Goal: Information Seeking & Learning: Compare options

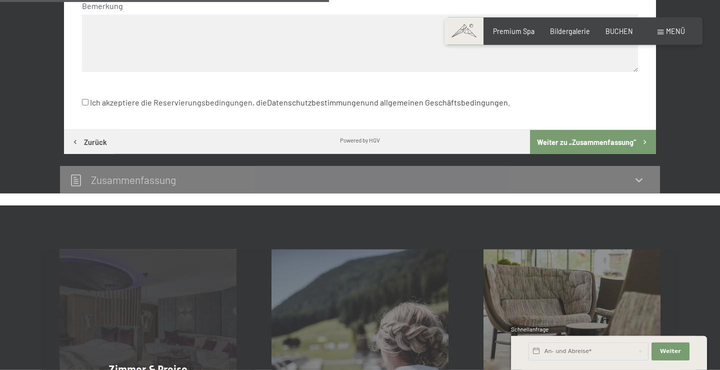
scroll to position [587, 0]
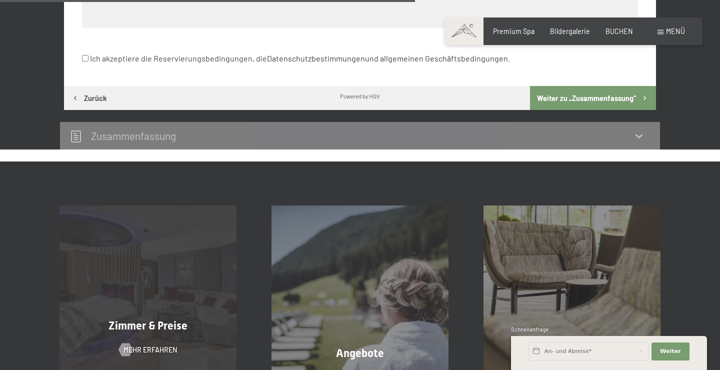
click at [142, 285] on div "Zimmer & Preise Mehr erfahren" at bounding box center [148, 293] width 212 height 176
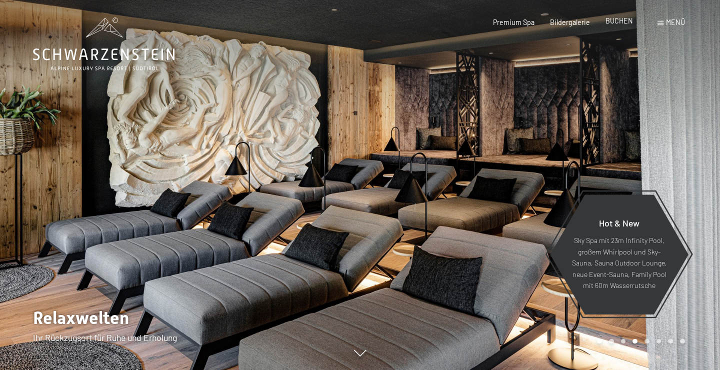
click at [611, 22] on span "BUCHEN" at bounding box center [618, 20] width 27 height 8
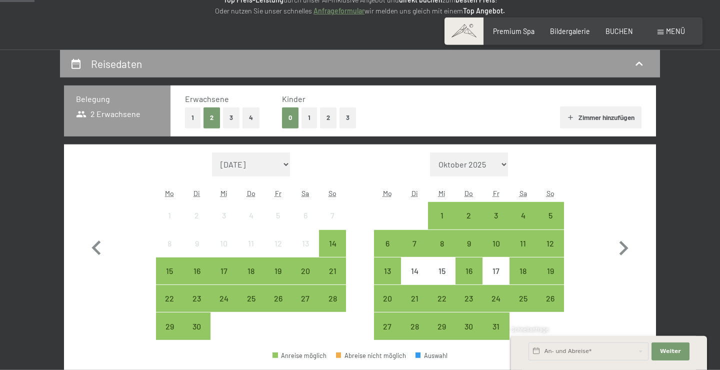
scroll to position [162, 0]
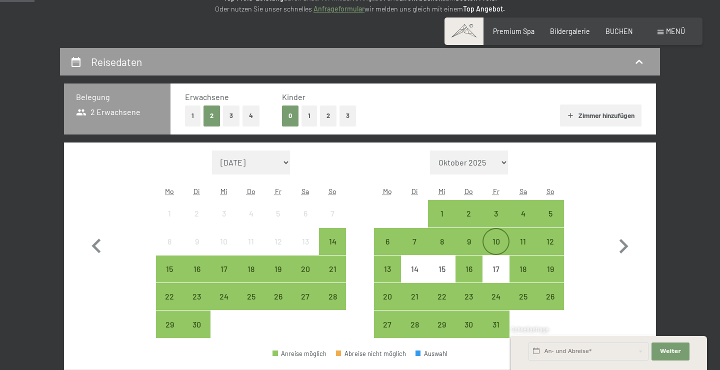
click at [503, 245] on div "10" at bounding box center [495, 249] width 25 height 25
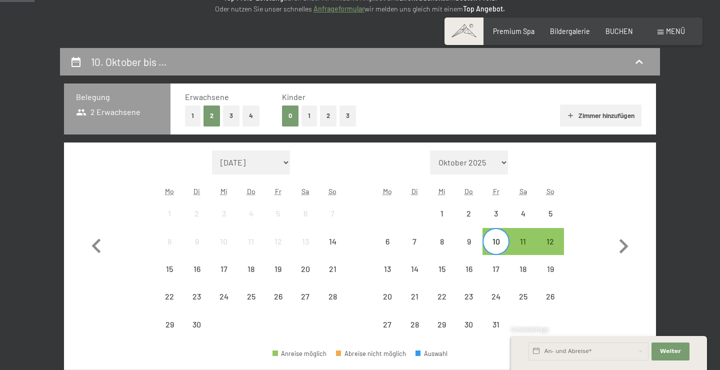
click at [393, 256] on div "13" at bounding box center [387, 268] width 27 height 27
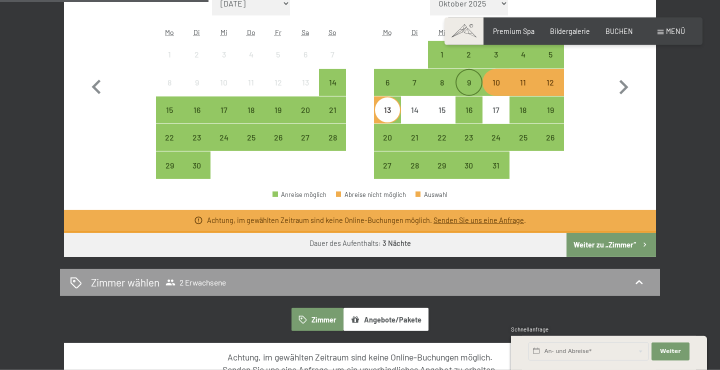
scroll to position [108, 0]
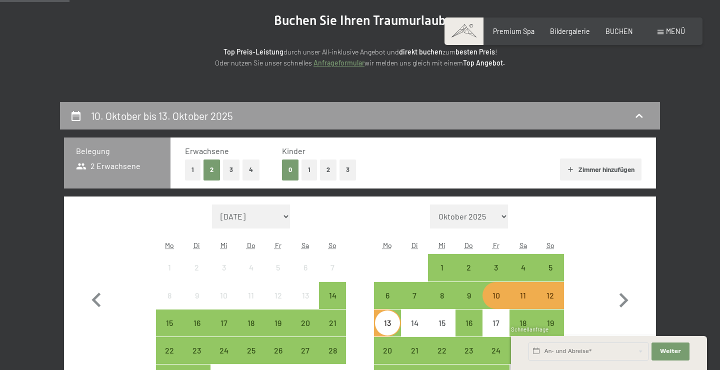
click at [460, 30] on span at bounding box center [463, 30] width 39 height 27
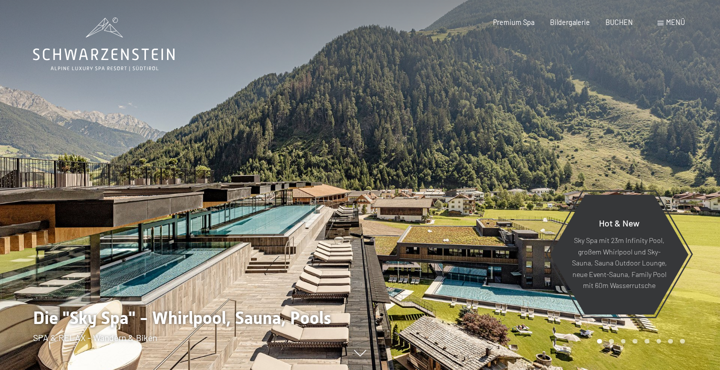
click at [654, 21] on div "Buchen Anfragen Premium Spa Bildergalerie BUCHEN Menü DE IT EN Gutschein Bilder…" at bounding box center [573, 22] width 222 height 10
click at [684, 22] on span "Menü" at bounding box center [675, 22] width 19 height 8
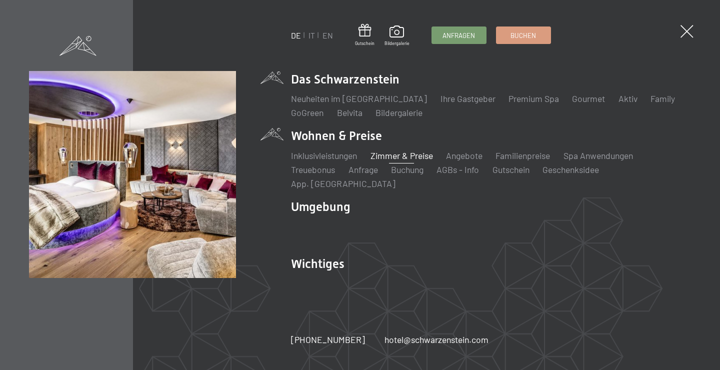
click at [406, 161] on link "Zimmer & Preise" at bounding box center [401, 155] width 62 height 11
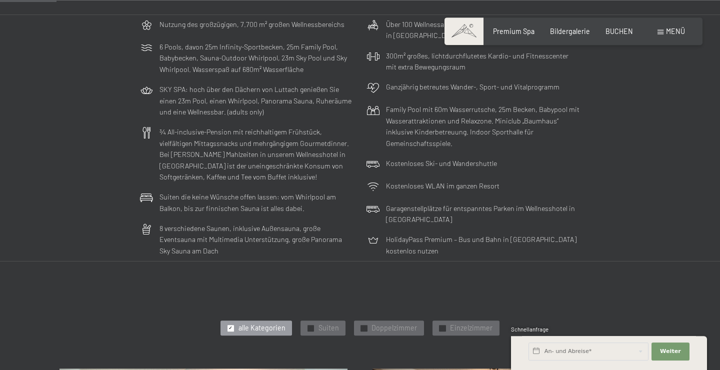
scroll to position [216, 0]
click at [238, 180] on p "¾ All-inclusive-Pension mit reichhaltigem Frühstück, vielfältigen Mittagssnacks…" at bounding box center [256, 155] width 194 height 56
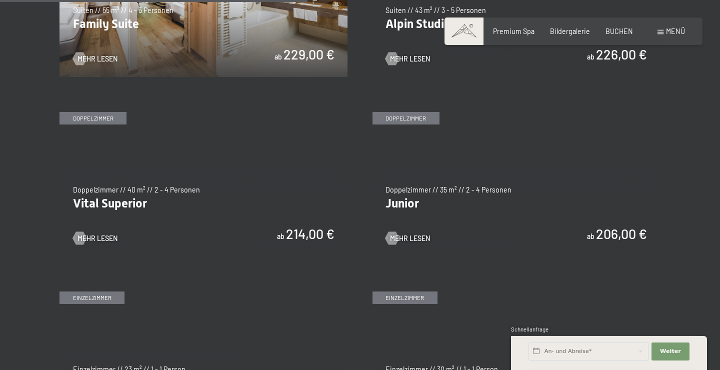
scroll to position [1241, 0]
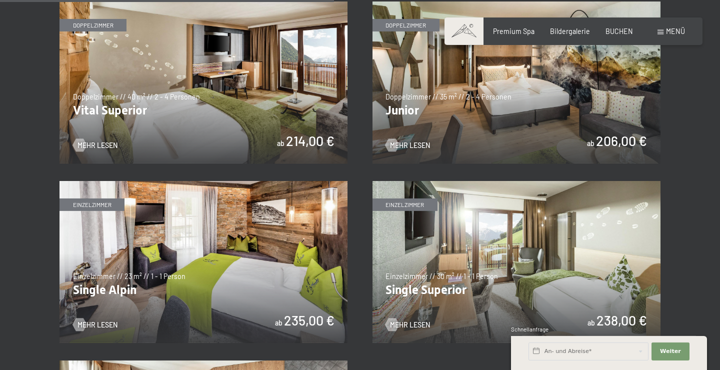
scroll to position [1295, 0]
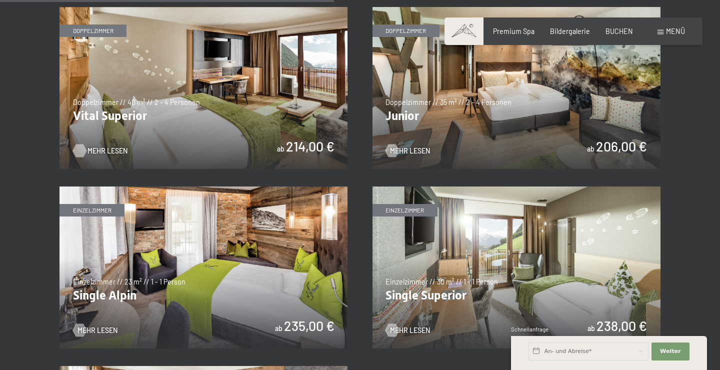
click at [105, 155] on span "Mehr Lesen" at bounding box center [107, 151] width 40 height 10
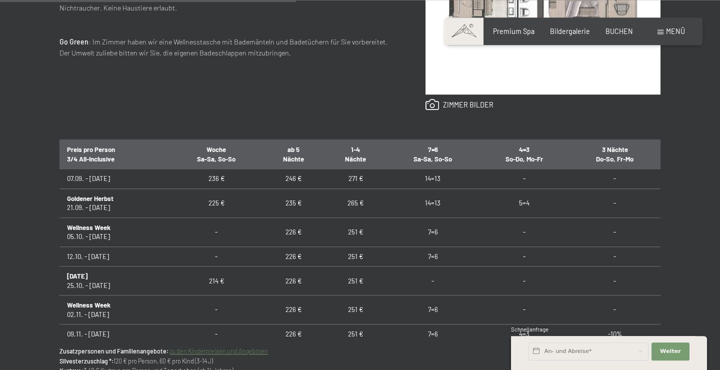
scroll to position [540, 0]
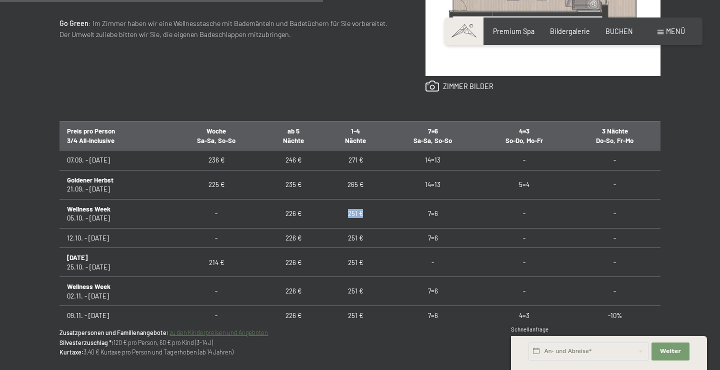
drag, startPoint x: 347, startPoint y: 212, endPoint x: 362, endPoint y: 212, distance: 15.0
click at [362, 212] on td "251 €" at bounding box center [355, 213] width 62 height 29
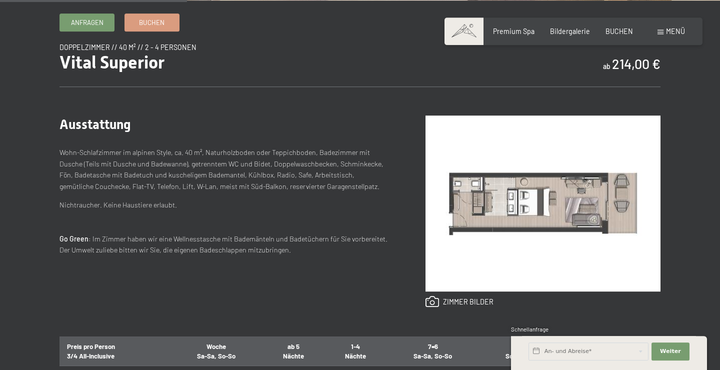
scroll to position [324, 0]
click at [457, 304] on link at bounding box center [459, 302] width 68 height 12
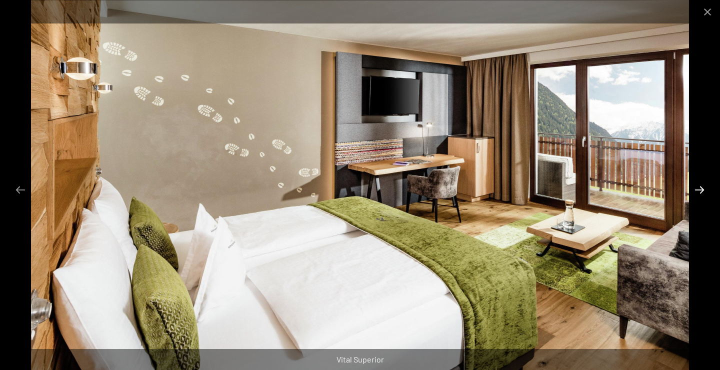
click at [699, 186] on button "Next slide" at bounding box center [699, 189] width 21 height 19
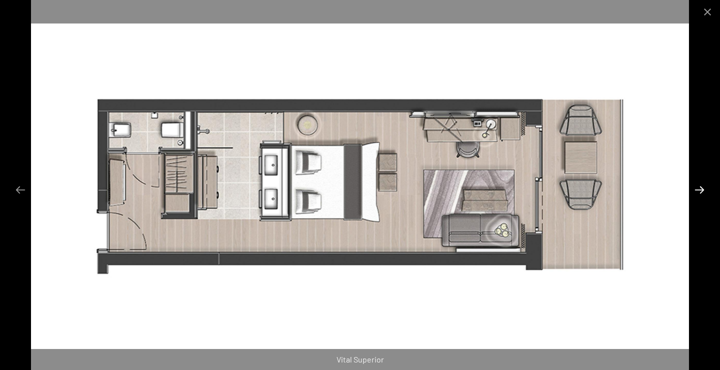
click at [699, 186] on button "Next slide" at bounding box center [699, 189] width 21 height 19
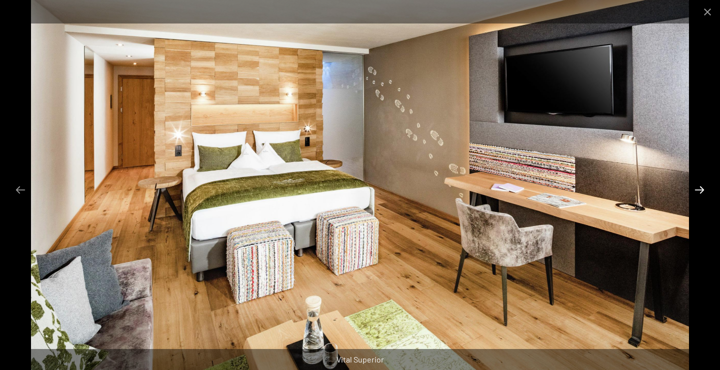
click at [699, 186] on button "Next slide" at bounding box center [699, 189] width 21 height 19
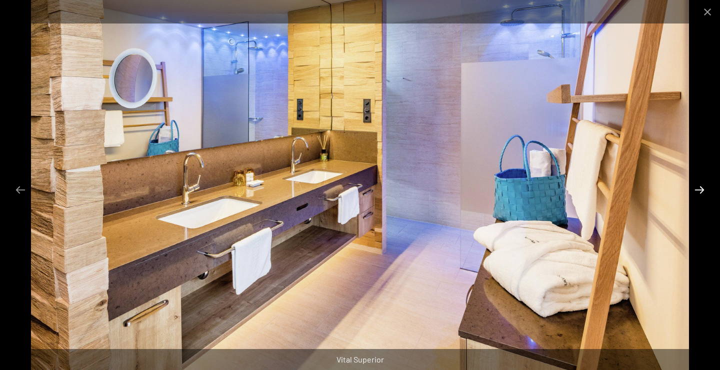
click at [699, 186] on button "Next slide" at bounding box center [699, 189] width 21 height 19
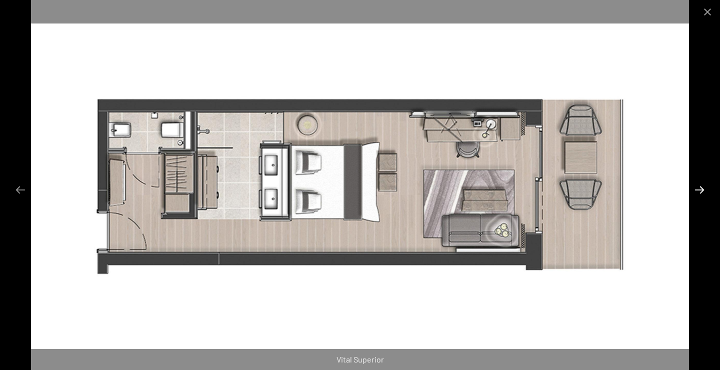
click at [699, 186] on button "Next slide" at bounding box center [699, 189] width 21 height 19
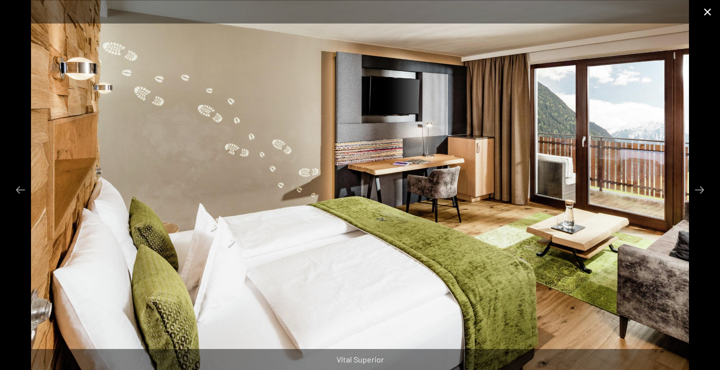
click at [708, 17] on button "Close gallery" at bounding box center [707, 11] width 25 height 23
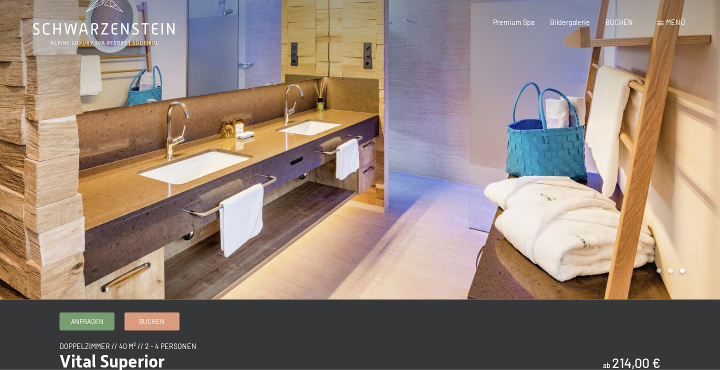
scroll to position [0, 0]
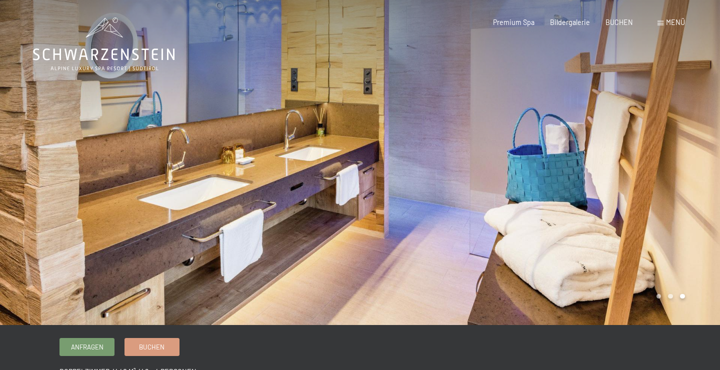
click at [661, 19] on div "Menü" at bounding box center [670, 22] width 27 height 10
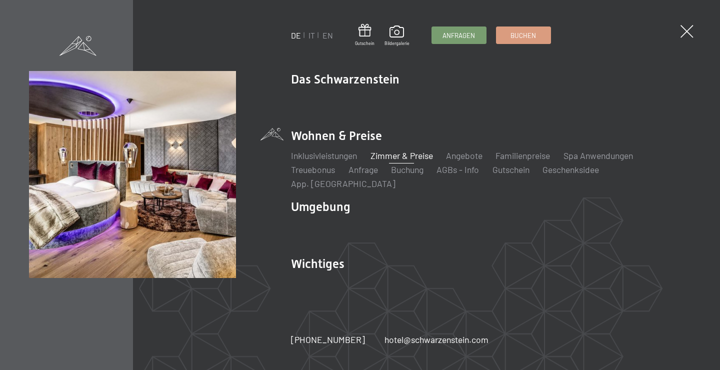
click at [413, 161] on link "Zimmer & Preise" at bounding box center [401, 155] width 62 height 11
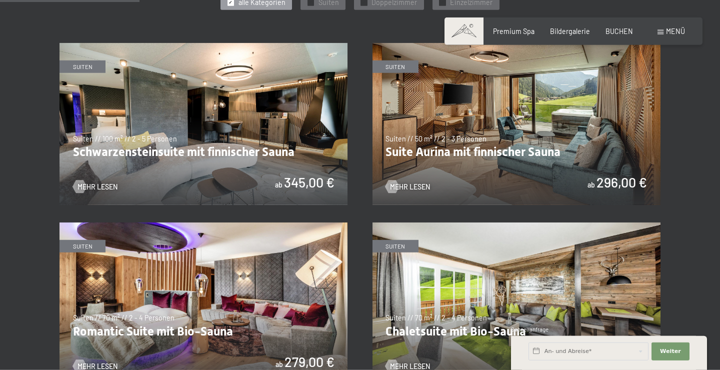
scroll to position [540, 0]
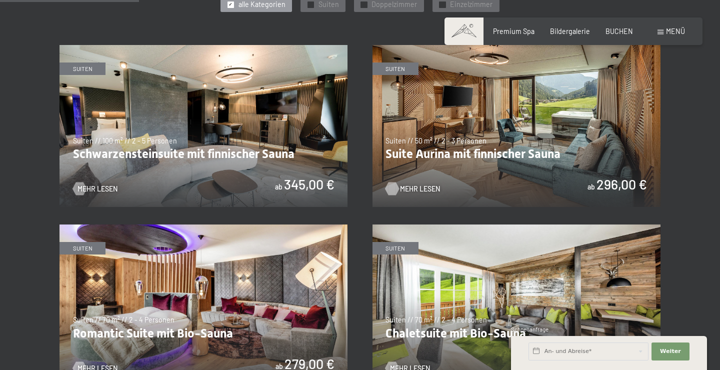
click at [395, 185] on div at bounding box center [391, 188] width 7 height 13
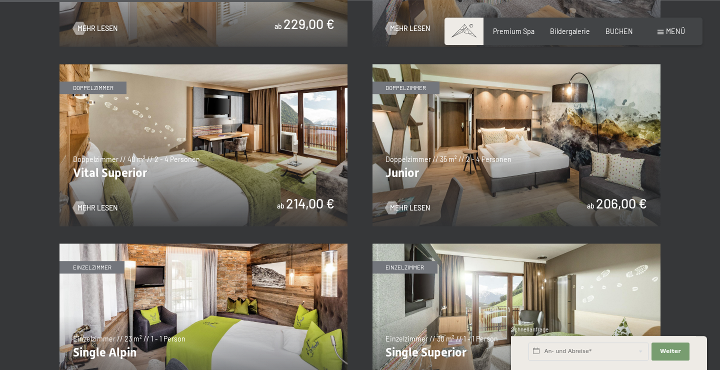
scroll to position [1134, 0]
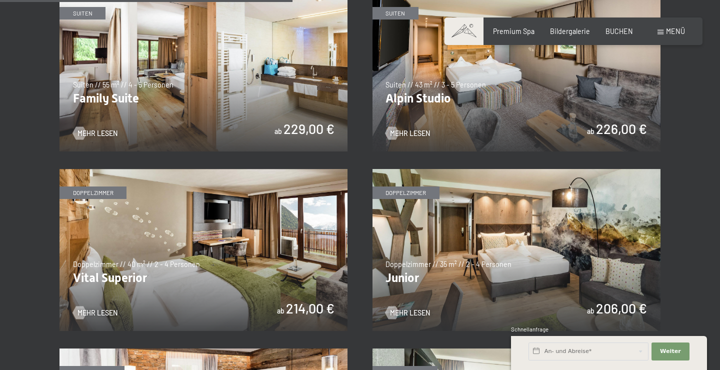
click at [202, 267] on img at bounding box center [203, 250] width 288 height 162
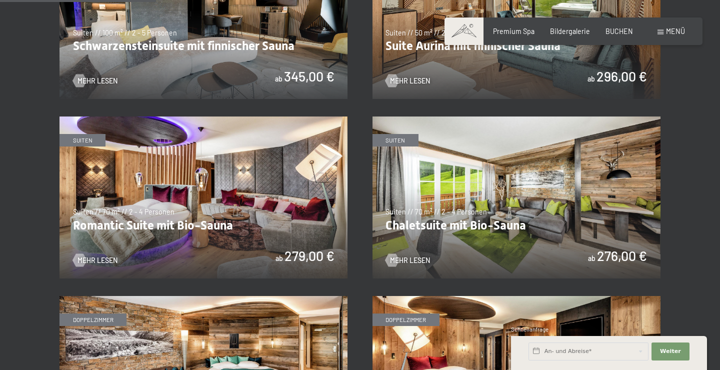
scroll to position [486, 0]
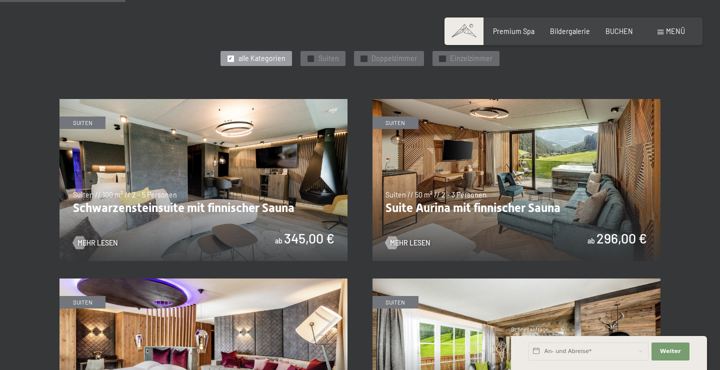
click at [550, 199] on img at bounding box center [516, 180] width 288 height 162
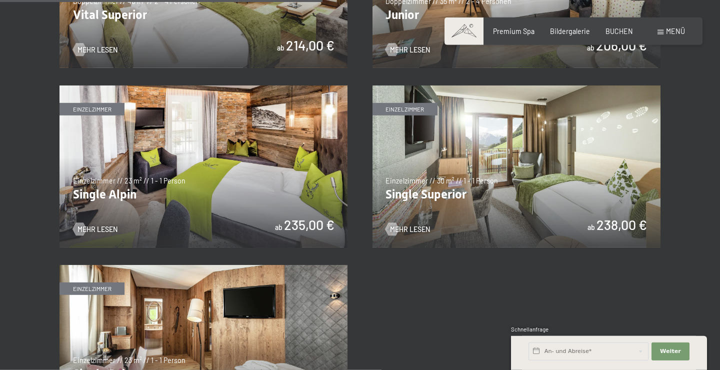
scroll to position [1241, 0]
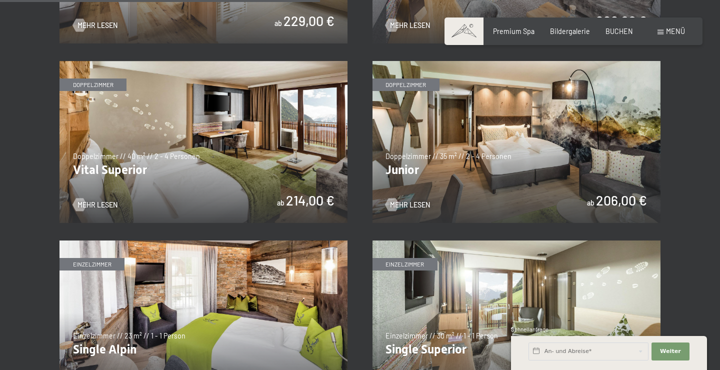
click at [150, 177] on img at bounding box center [203, 142] width 288 height 162
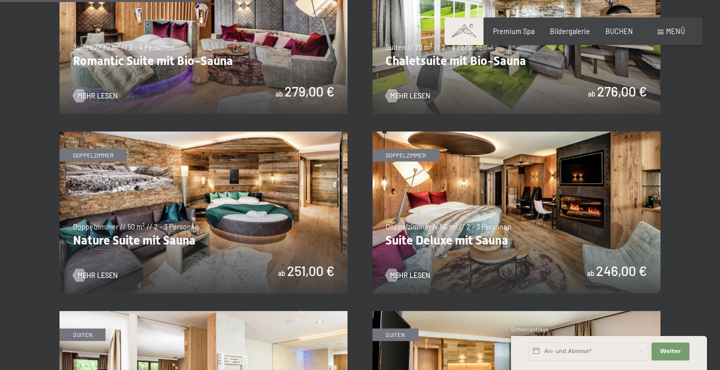
scroll to position [810, 0]
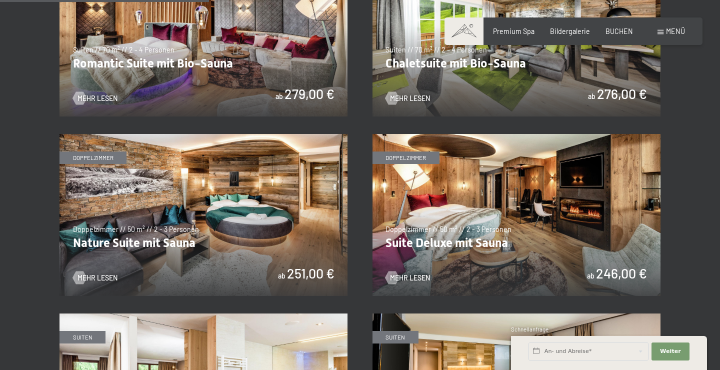
click at [118, 273] on img at bounding box center [203, 215] width 288 height 162
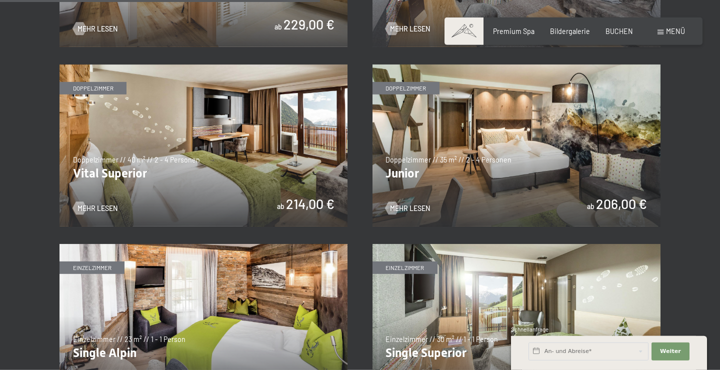
scroll to position [1241, 0]
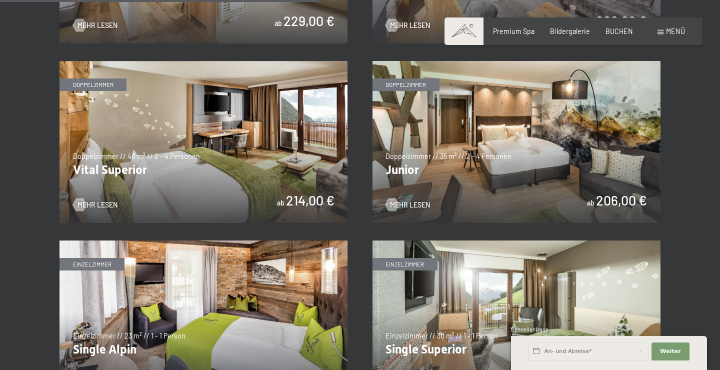
click at [113, 122] on img at bounding box center [203, 142] width 288 height 162
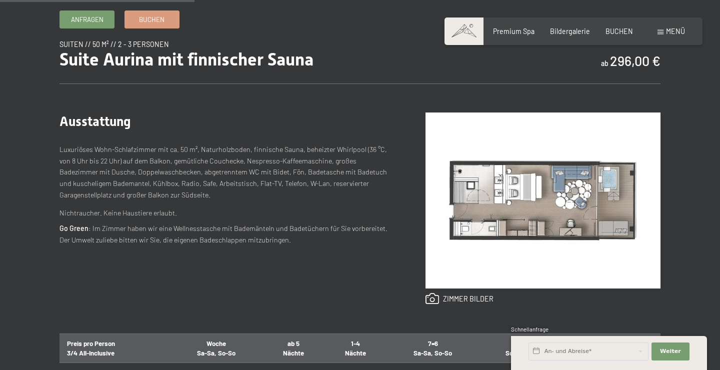
scroll to position [324, 0]
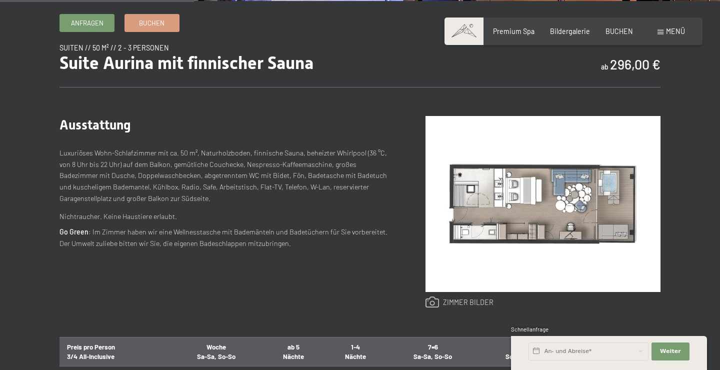
click at [483, 305] on link at bounding box center [459, 302] width 68 height 12
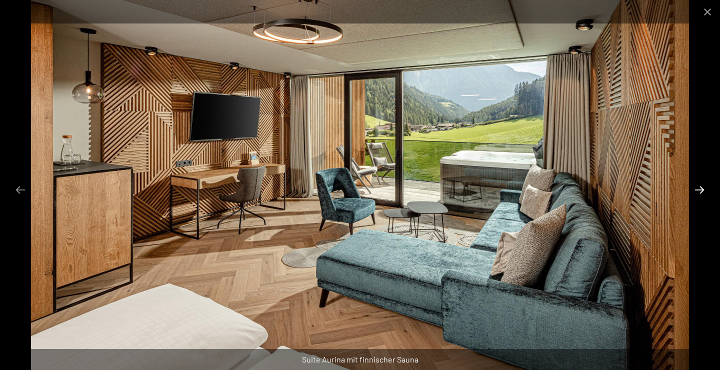
click at [703, 189] on button "Next slide" at bounding box center [699, 189] width 21 height 19
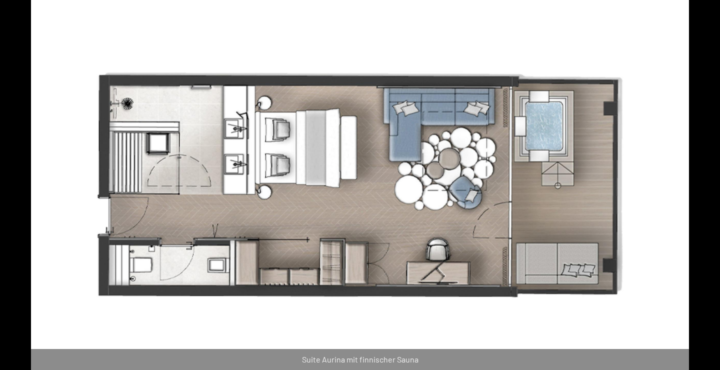
click at [703, 189] on button "Next slide" at bounding box center [704, 189] width 21 height 19
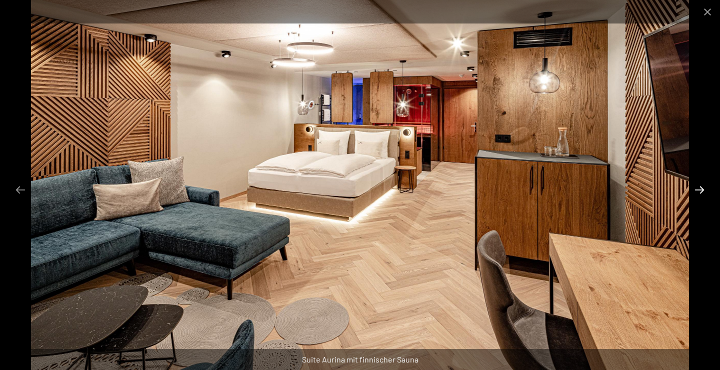
click at [703, 189] on button "Next slide" at bounding box center [699, 189] width 21 height 19
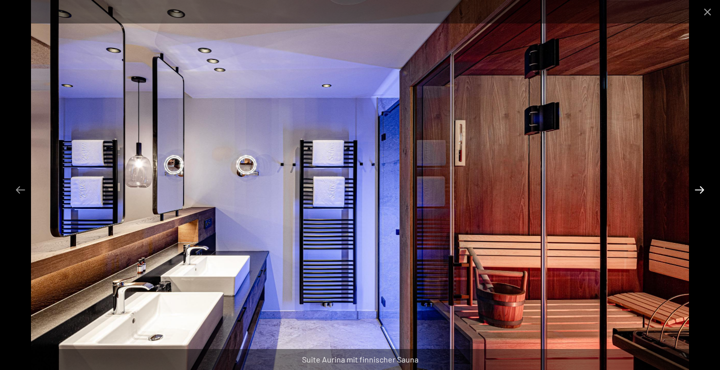
click at [703, 189] on button "Next slide" at bounding box center [699, 189] width 21 height 19
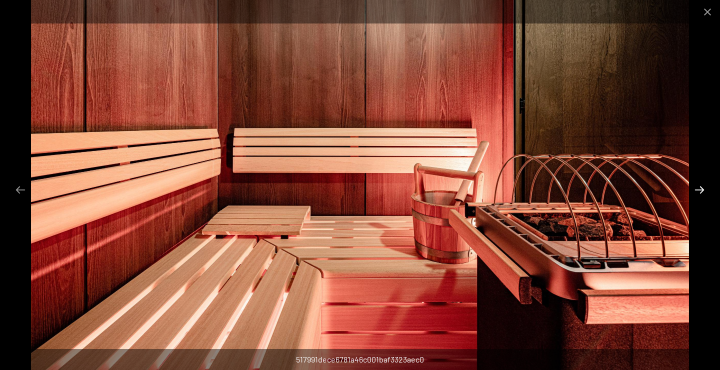
click at [703, 189] on button "Next slide" at bounding box center [699, 189] width 21 height 19
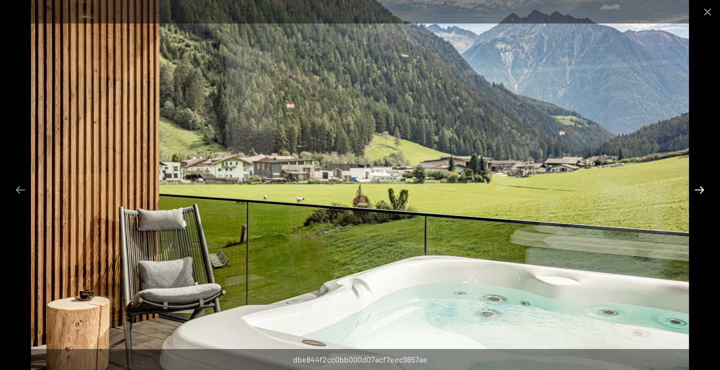
click at [703, 189] on button "Next slide" at bounding box center [699, 189] width 21 height 19
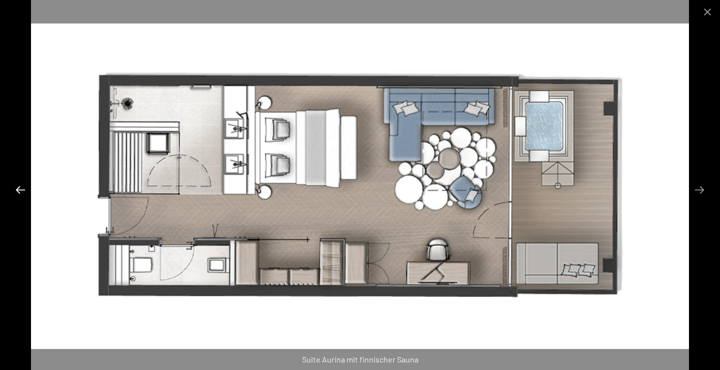
click at [13, 190] on button "Previous slide" at bounding box center [20, 189] width 21 height 19
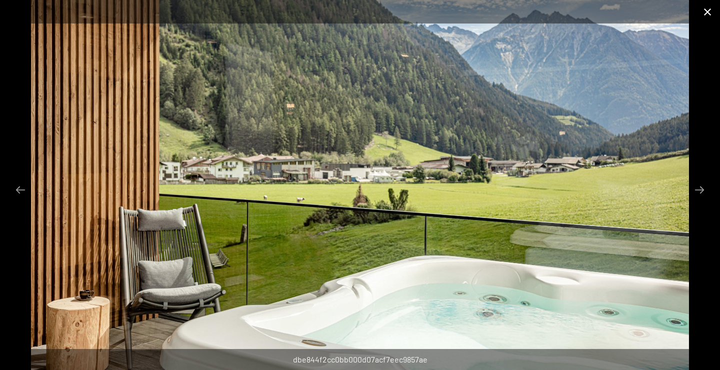
click at [704, 13] on button "Close gallery" at bounding box center [707, 11] width 25 height 23
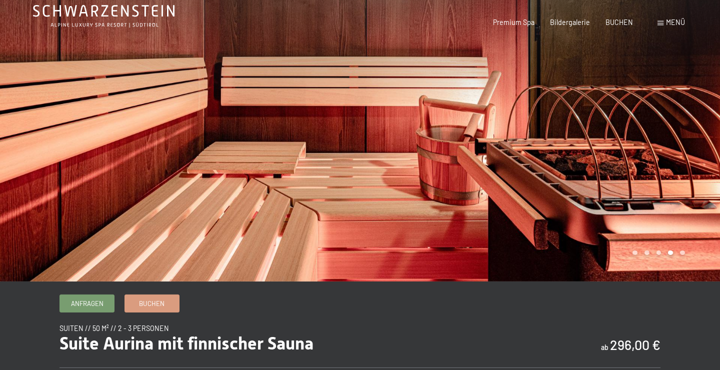
scroll to position [0, 0]
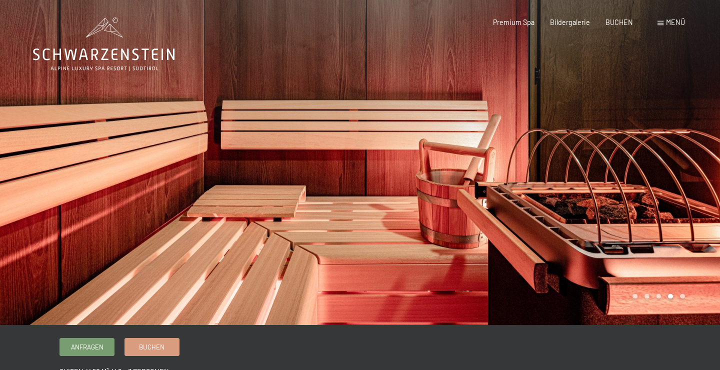
click at [677, 177] on div at bounding box center [540, 162] width 360 height 325
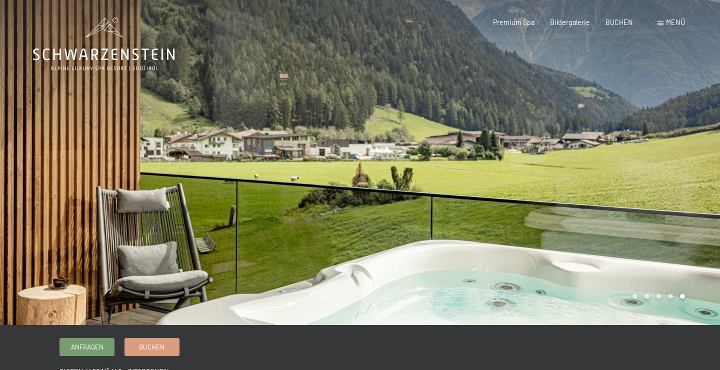
click at [677, 177] on div at bounding box center [540, 162] width 360 height 325
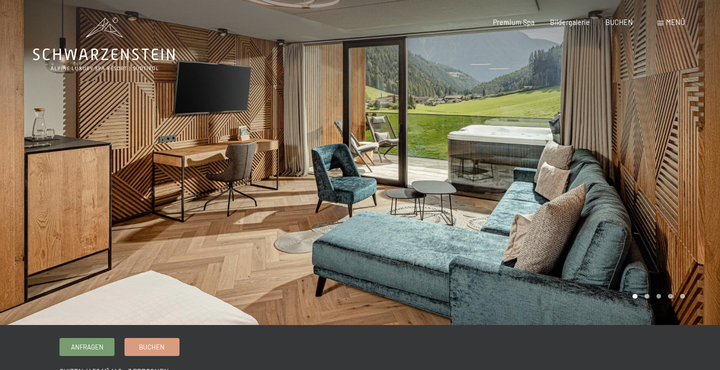
click at [677, 177] on div at bounding box center [540, 162] width 360 height 325
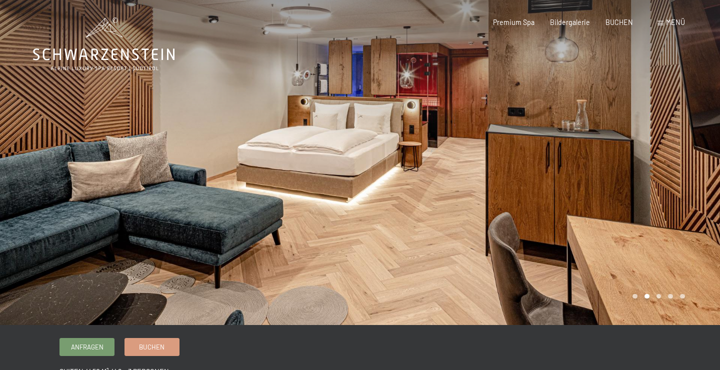
click at [677, 186] on div at bounding box center [540, 162] width 360 height 325
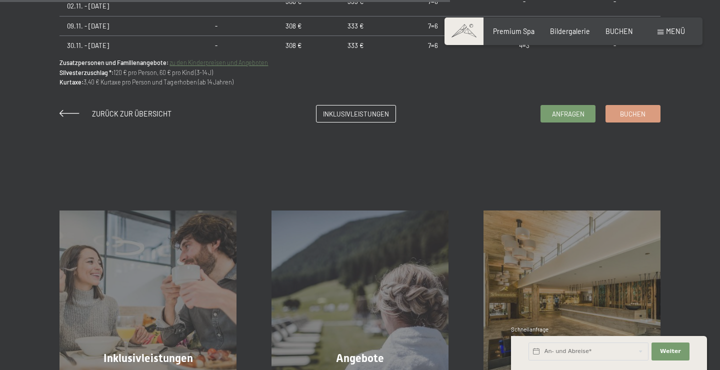
scroll to position [648, 0]
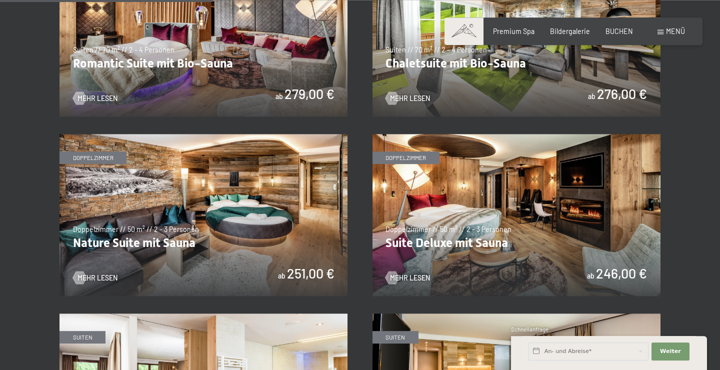
scroll to position [810, 0]
click at [148, 245] on img at bounding box center [203, 215] width 288 height 162
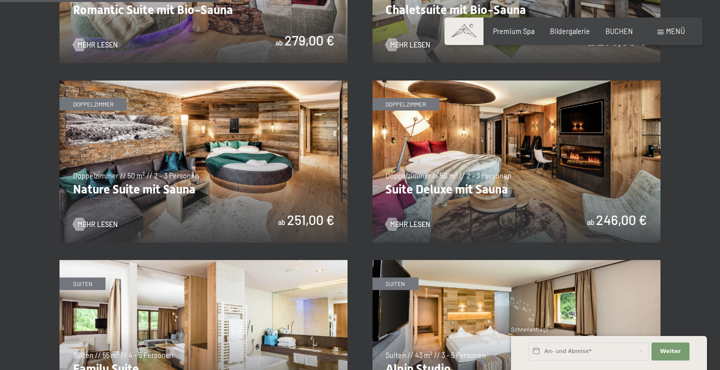
scroll to position [918, 0]
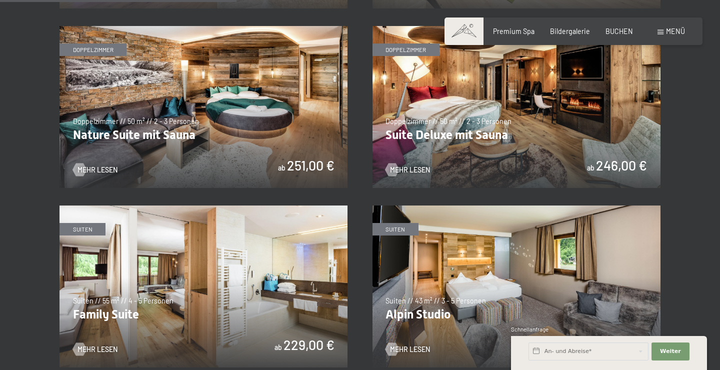
click at [455, 165] on img at bounding box center [516, 107] width 288 height 162
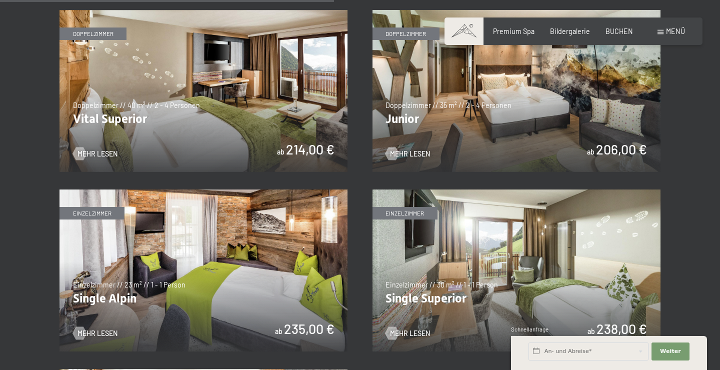
scroll to position [1295, 0]
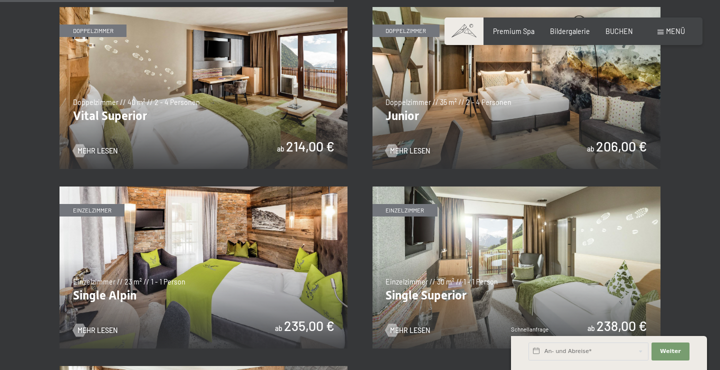
click at [468, 132] on img at bounding box center [516, 88] width 288 height 162
click at [172, 114] on img at bounding box center [203, 88] width 288 height 162
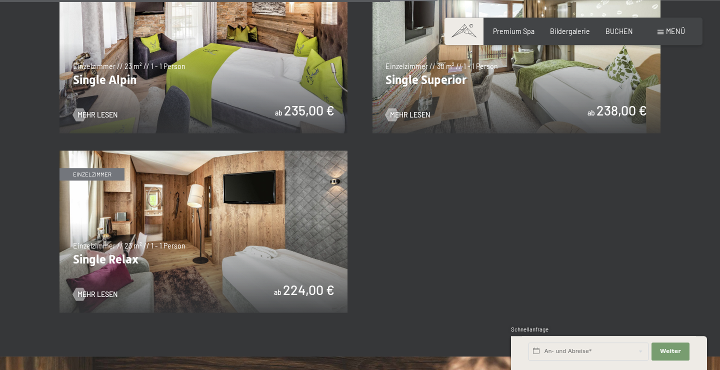
scroll to position [1511, 0]
click at [202, 219] on img at bounding box center [203, 231] width 288 height 162
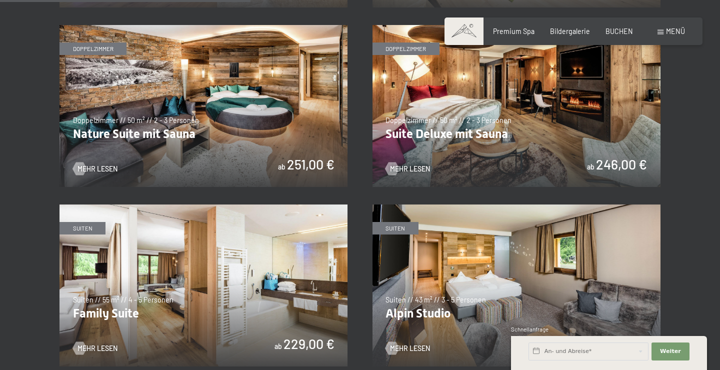
scroll to position [918, 0]
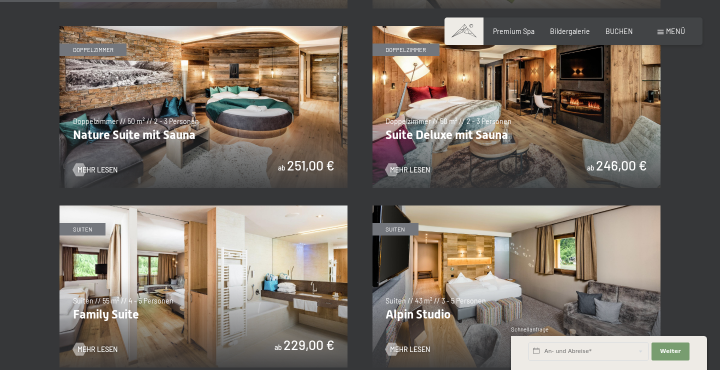
click at [248, 91] on img at bounding box center [203, 107] width 288 height 162
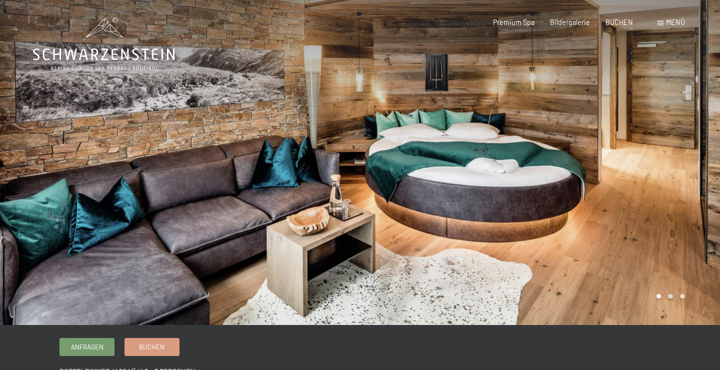
click at [688, 166] on div at bounding box center [540, 162] width 360 height 325
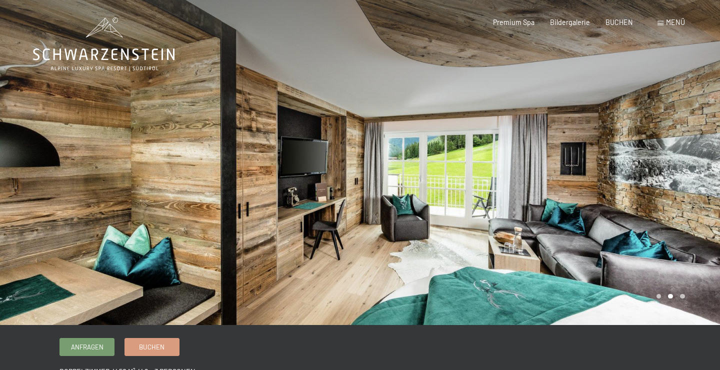
click at [688, 166] on div at bounding box center [540, 162] width 360 height 325
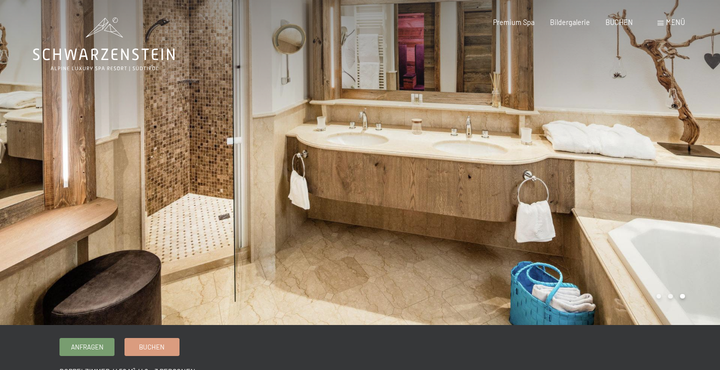
click at [688, 166] on div at bounding box center [540, 162] width 360 height 325
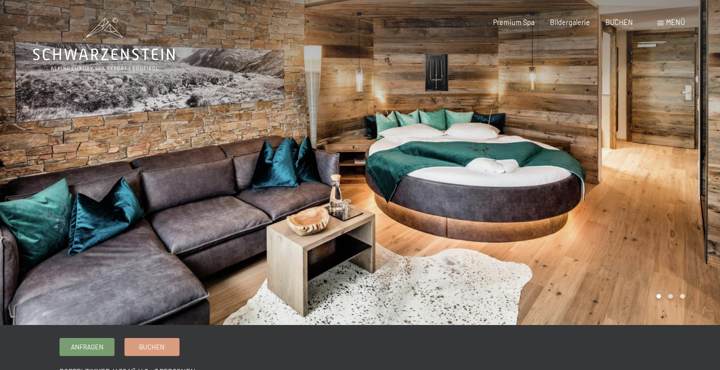
click at [688, 166] on div at bounding box center [540, 162] width 360 height 325
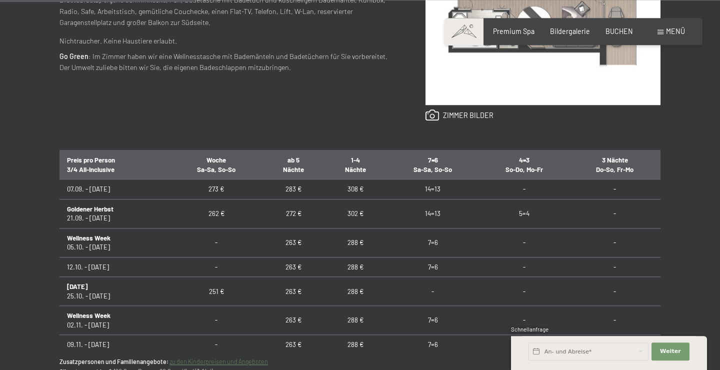
scroll to position [540, 0]
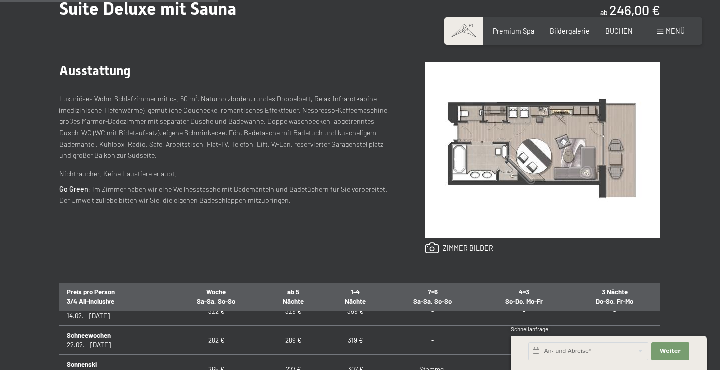
scroll to position [648, 0]
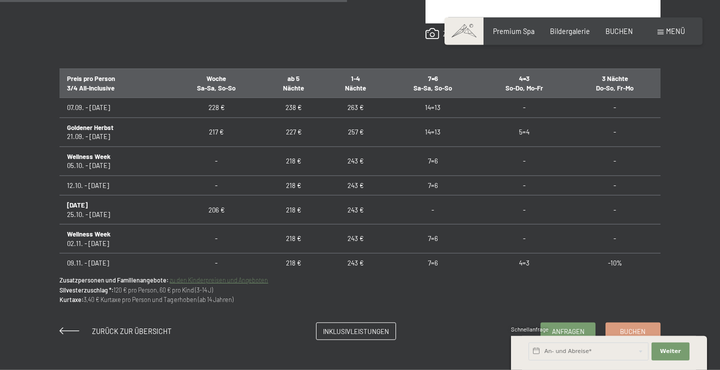
scroll to position [594, 0]
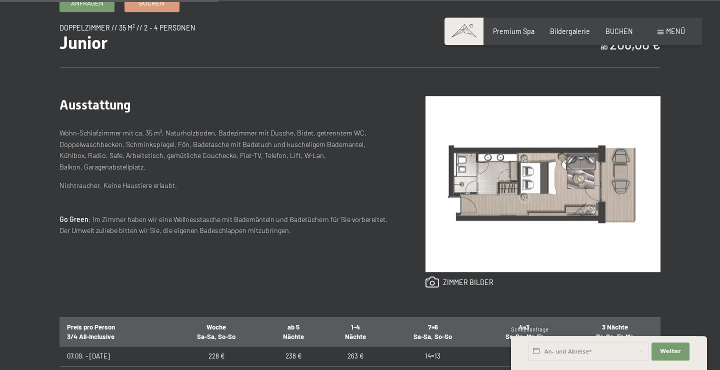
scroll to position [324, 0]
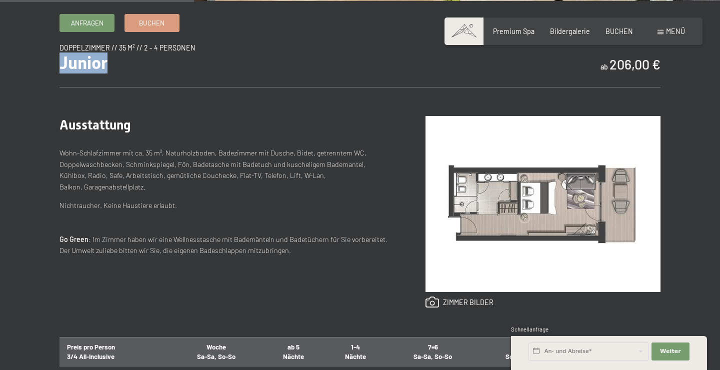
drag, startPoint x: 63, startPoint y: 67, endPoint x: 107, endPoint y: 67, distance: 43.5
click at [107, 67] on span "Junior" at bounding box center [83, 62] width 48 height 20
click at [259, 143] on div "Ausstattung Wohn-Schlafzimmer mit ca. 35 m², Naturholzboden, Badezimmer mit Dus…" at bounding box center [224, 212] width 330 height 192
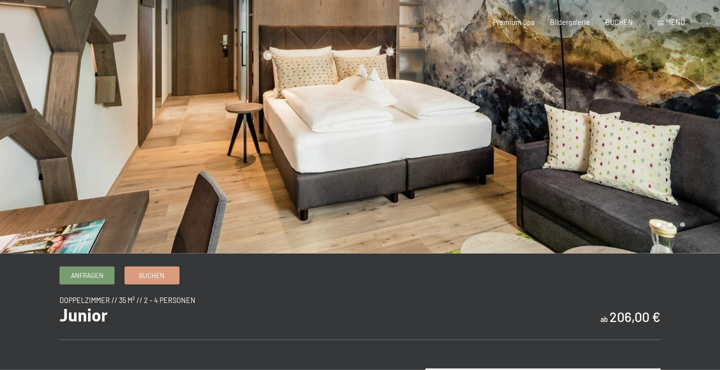
scroll to position [216, 0]
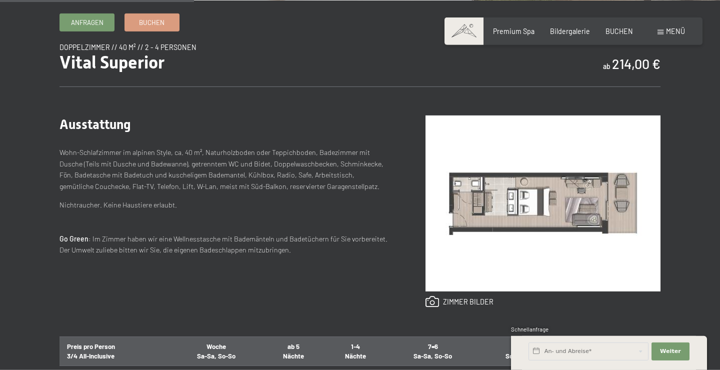
scroll to position [324, 0]
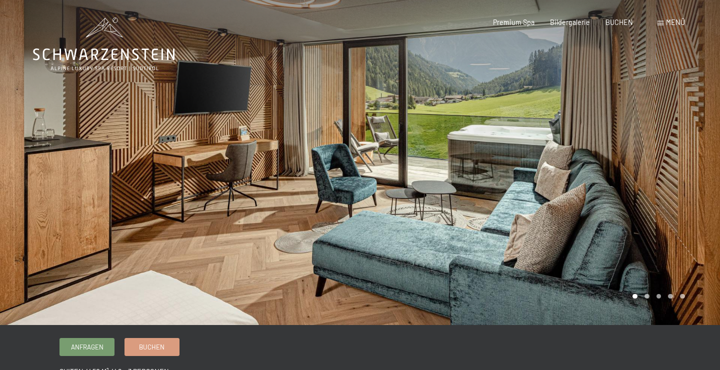
click at [633, 176] on div at bounding box center [540, 162] width 360 height 325
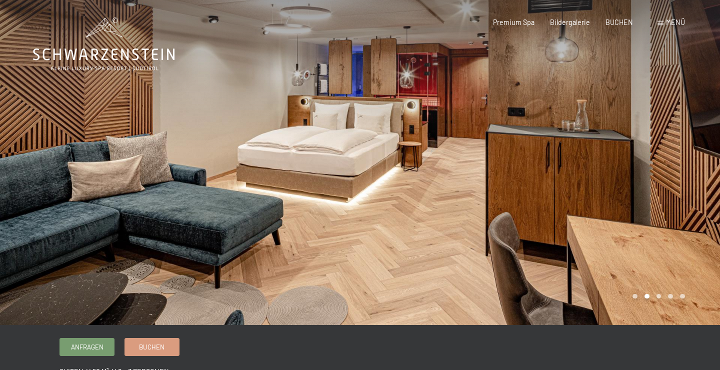
click at [633, 176] on div at bounding box center [540, 162] width 360 height 325
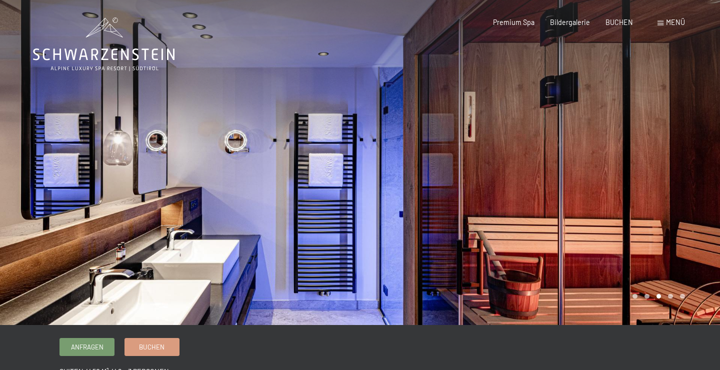
click at [633, 176] on div at bounding box center [540, 162] width 360 height 325
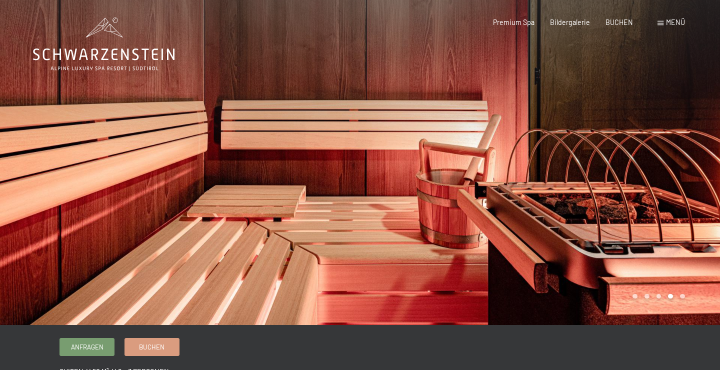
click at [633, 176] on div at bounding box center [540, 162] width 360 height 325
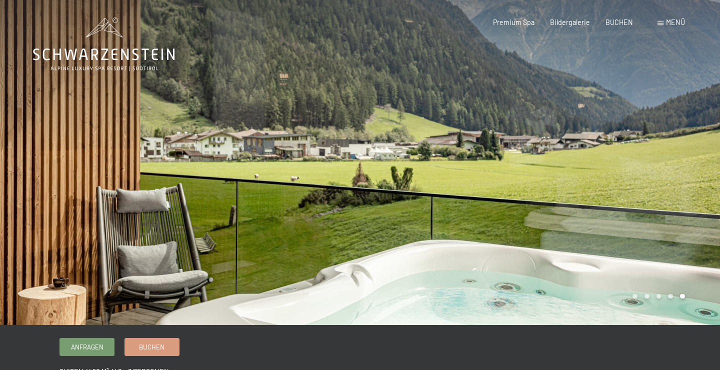
click at [599, 179] on div at bounding box center [540, 162] width 360 height 325
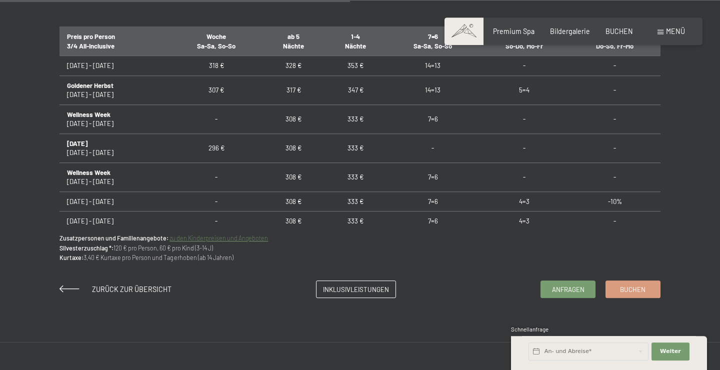
scroll to position [648, 0]
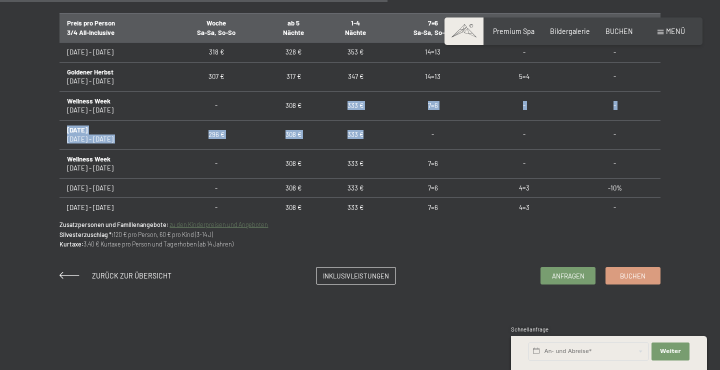
drag, startPoint x: 349, startPoint y: 103, endPoint x: 364, endPoint y: 136, distance: 35.8
click at [376, 142] on td "333 €" at bounding box center [355, 134] width 62 height 29
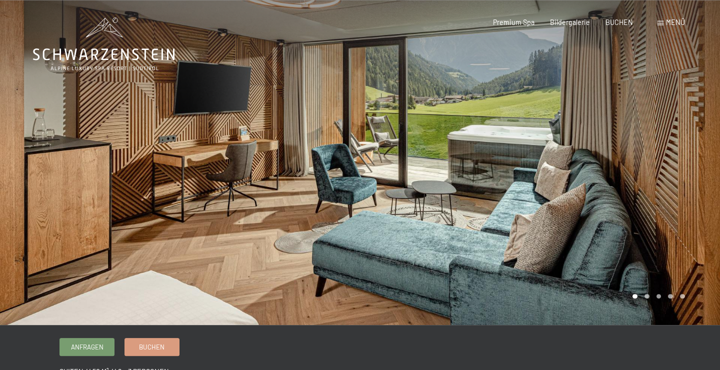
scroll to position [0, 0]
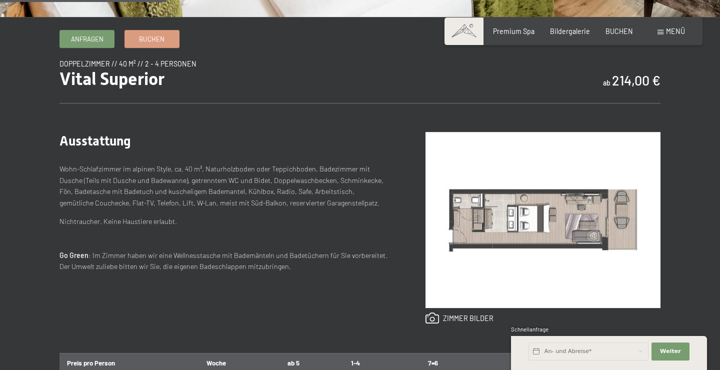
scroll to position [432, 0]
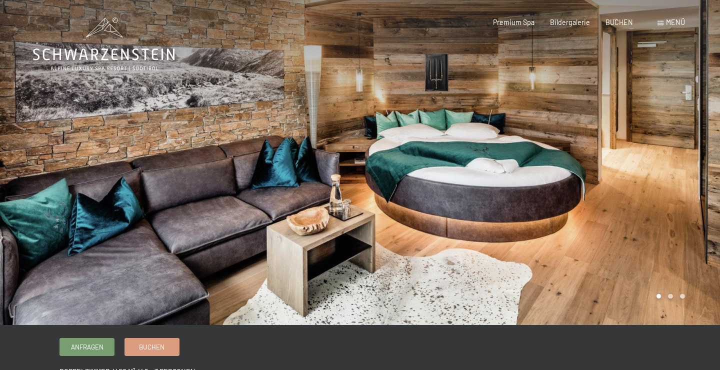
click at [624, 204] on div at bounding box center [540, 162] width 360 height 325
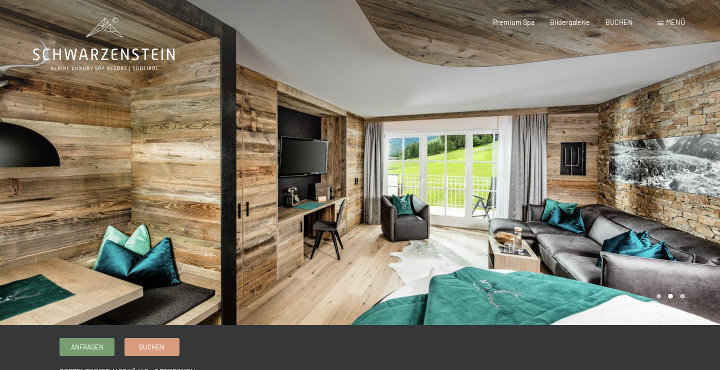
click at [624, 204] on div at bounding box center [540, 162] width 360 height 325
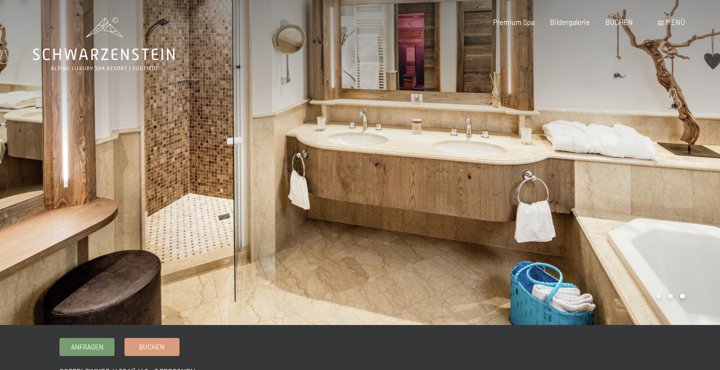
click at [624, 204] on div at bounding box center [540, 162] width 360 height 325
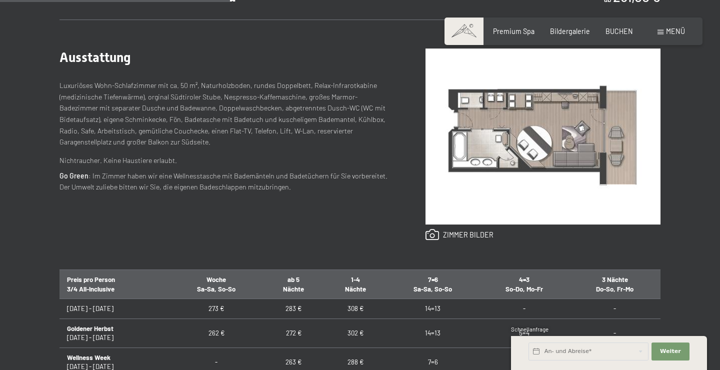
scroll to position [378, 0]
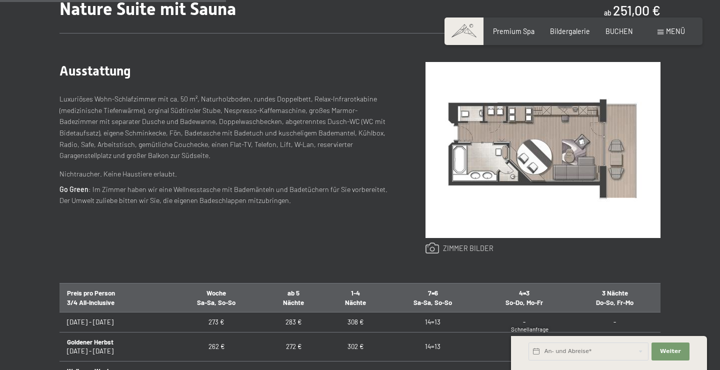
click at [433, 244] on link at bounding box center [459, 248] width 68 height 12
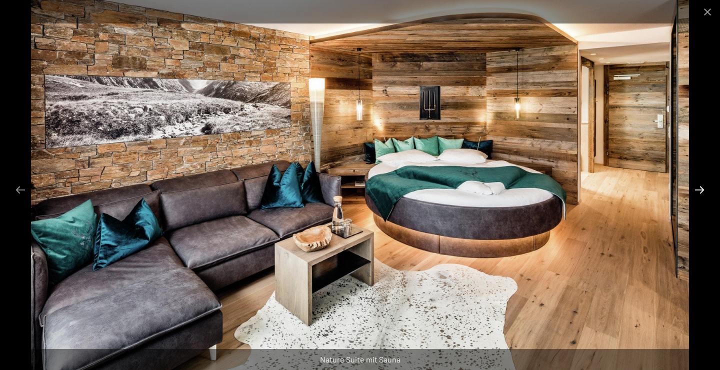
click at [700, 191] on button "Next slide" at bounding box center [699, 189] width 21 height 19
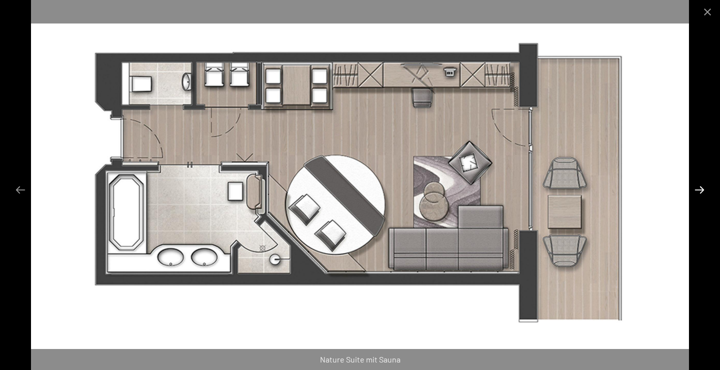
click at [700, 191] on button "Next slide" at bounding box center [699, 189] width 21 height 19
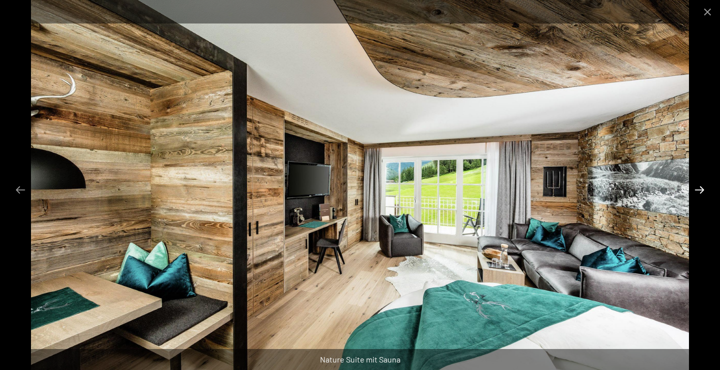
click at [700, 191] on button "Next slide" at bounding box center [699, 189] width 21 height 19
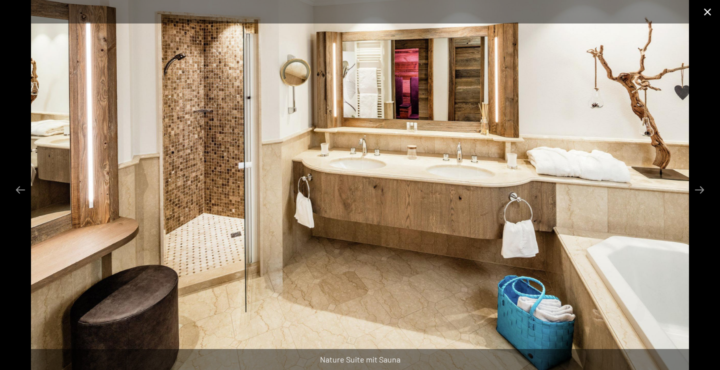
click at [706, 15] on button "Close gallery" at bounding box center [707, 11] width 25 height 23
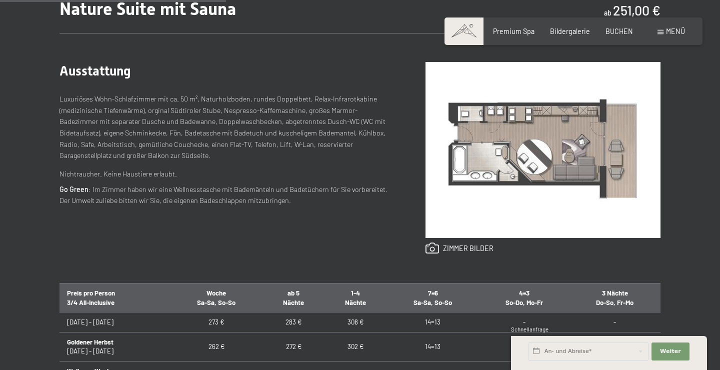
click at [592, 175] on img at bounding box center [542, 150] width 235 height 176
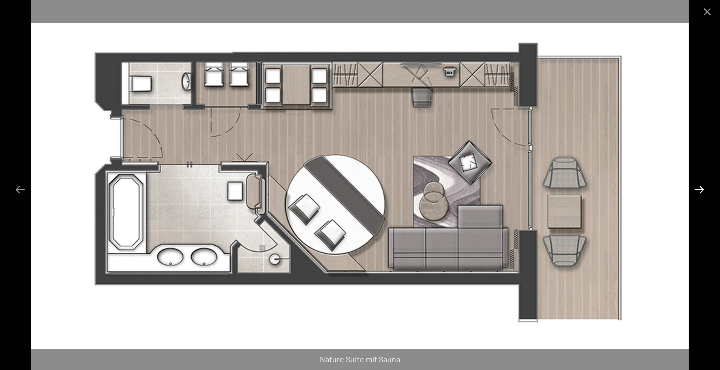
click at [704, 198] on button "Next slide" at bounding box center [699, 189] width 21 height 19
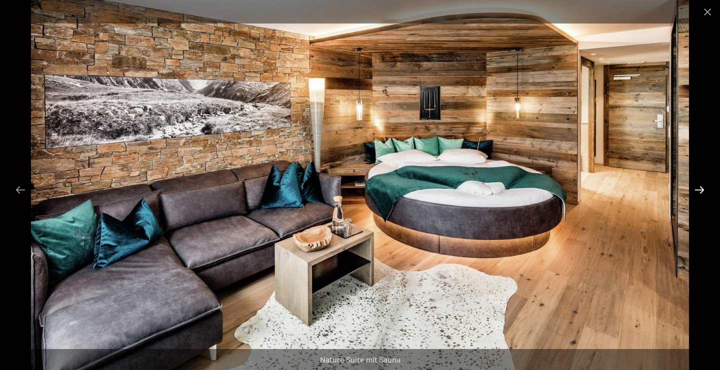
click at [704, 198] on button "Next slide" at bounding box center [699, 189] width 21 height 19
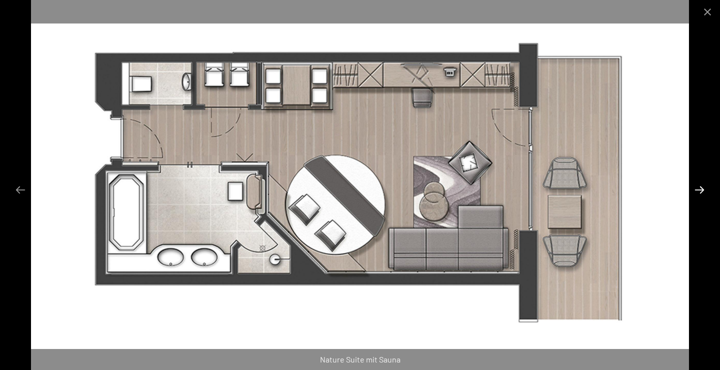
click at [704, 198] on button "Next slide" at bounding box center [699, 189] width 21 height 19
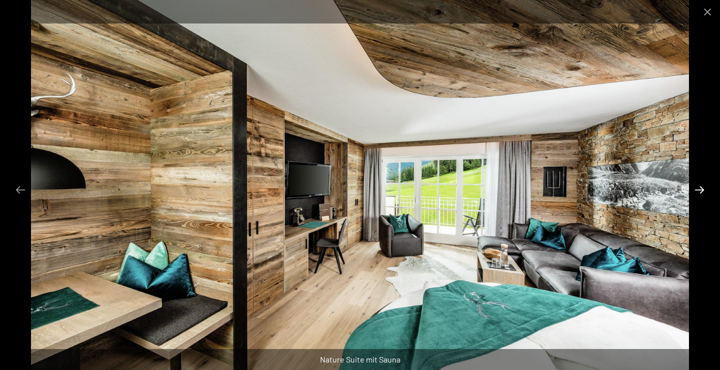
click at [704, 198] on button "Next slide" at bounding box center [699, 189] width 21 height 19
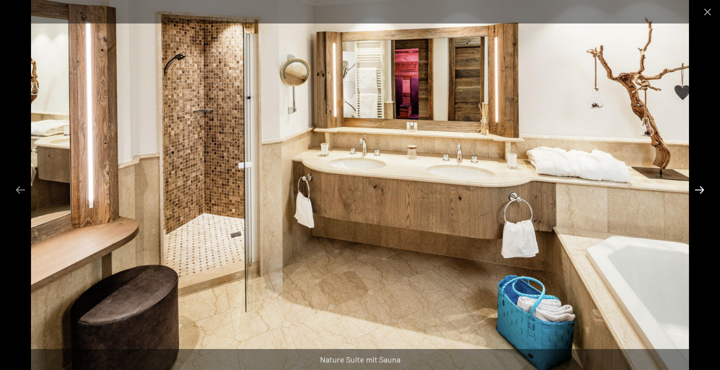
click at [704, 198] on button "Next slide" at bounding box center [699, 189] width 21 height 19
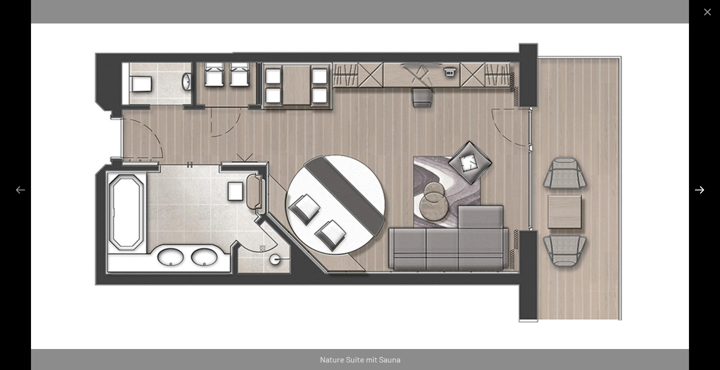
click at [704, 198] on button "Next slide" at bounding box center [699, 189] width 21 height 19
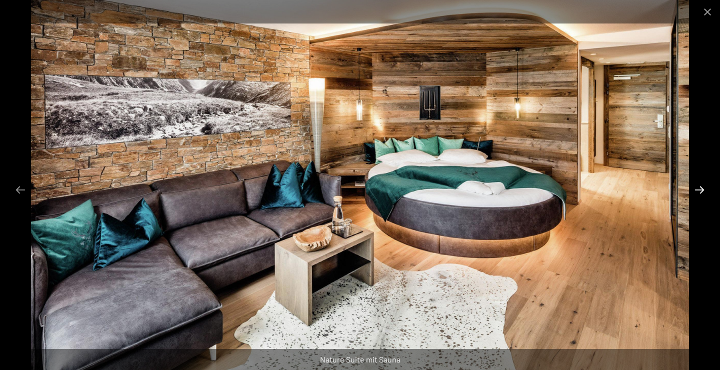
click at [704, 198] on button "Next slide" at bounding box center [699, 189] width 21 height 19
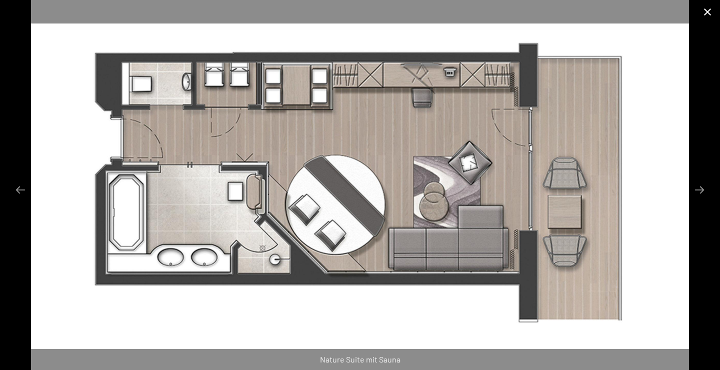
click at [701, 17] on button "Close gallery" at bounding box center [707, 11] width 25 height 23
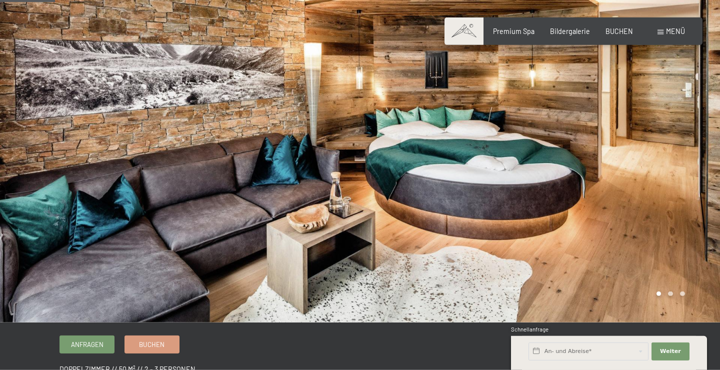
scroll to position [0, 0]
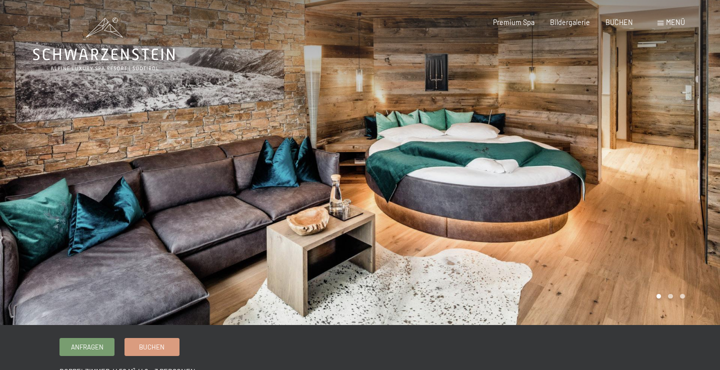
click at [655, 187] on div at bounding box center [540, 162] width 360 height 325
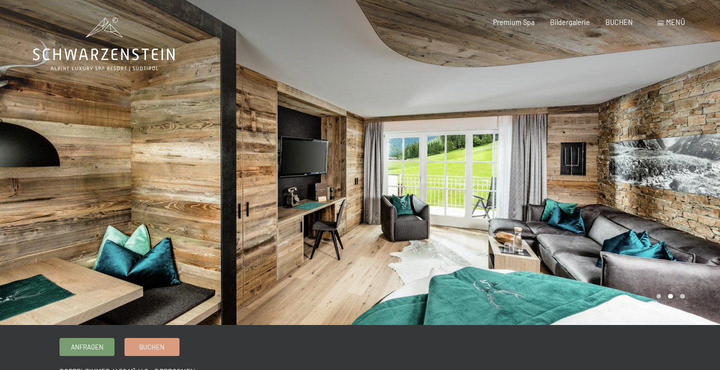
click at [655, 187] on div at bounding box center [540, 162] width 360 height 325
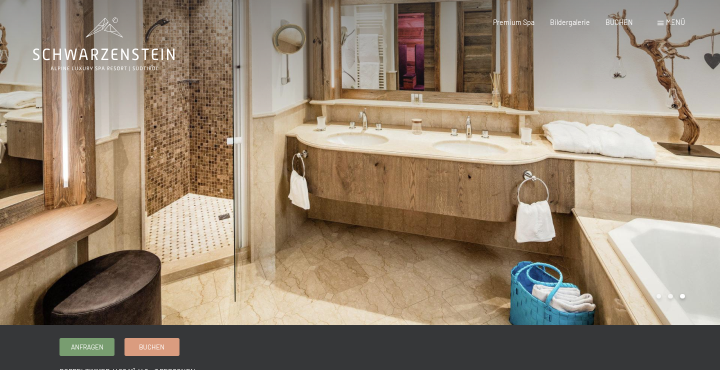
click at [593, 153] on div at bounding box center [540, 162] width 360 height 325
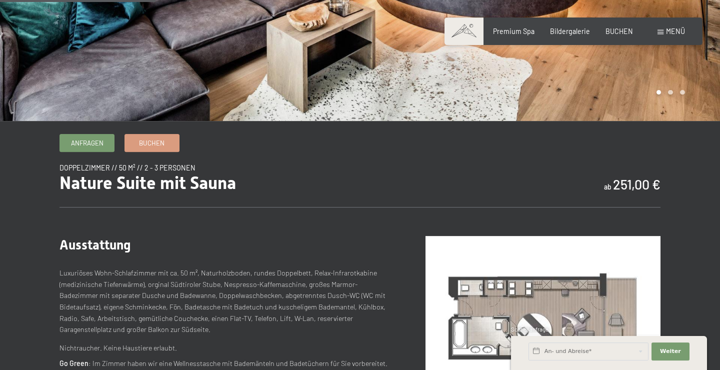
scroll to position [162, 0]
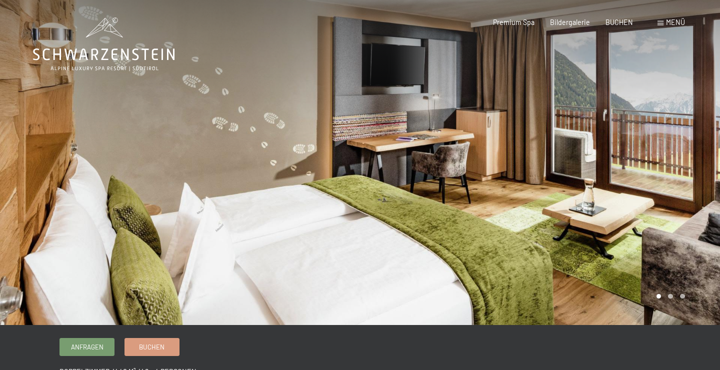
click at [565, 181] on div at bounding box center [540, 162] width 360 height 325
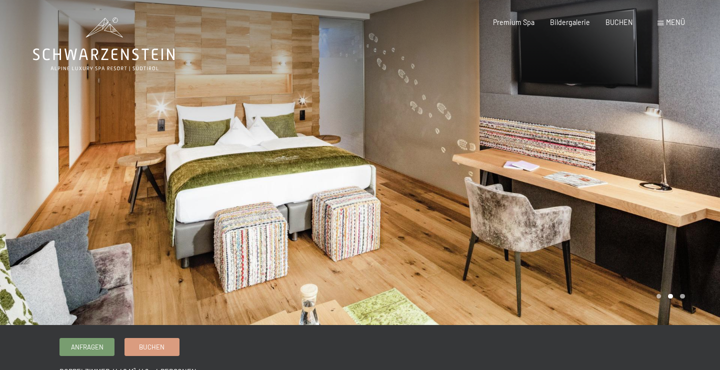
click at [565, 181] on div at bounding box center [540, 162] width 360 height 325
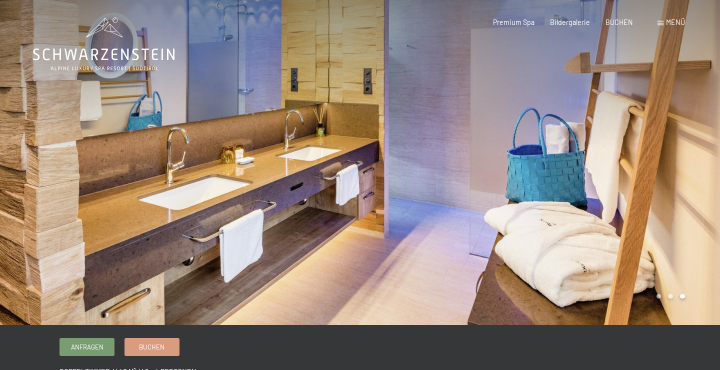
click at [565, 181] on div at bounding box center [540, 162] width 360 height 325
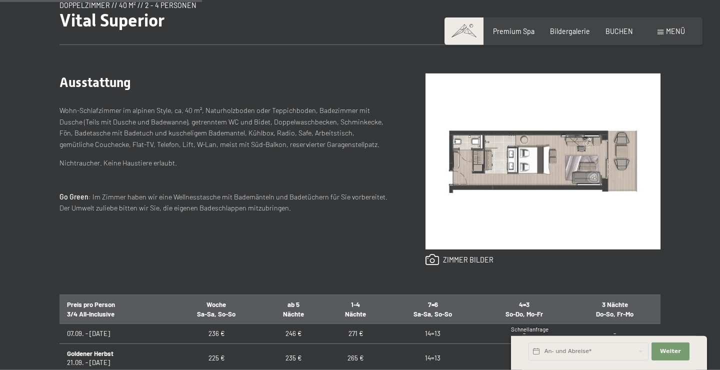
scroll to position [378, 0]
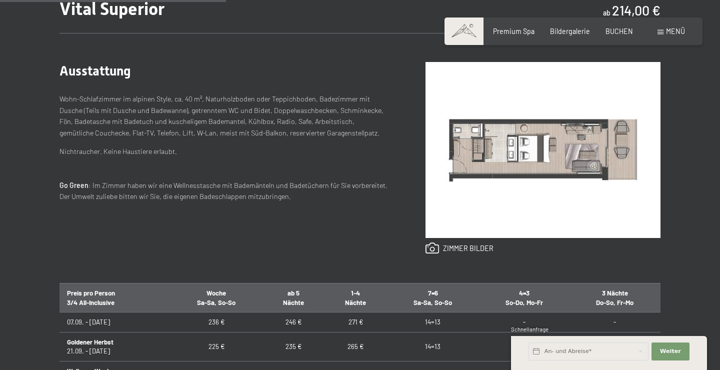
click at [495, 159] on img at bounding box center [542, 150] width 235 height 176
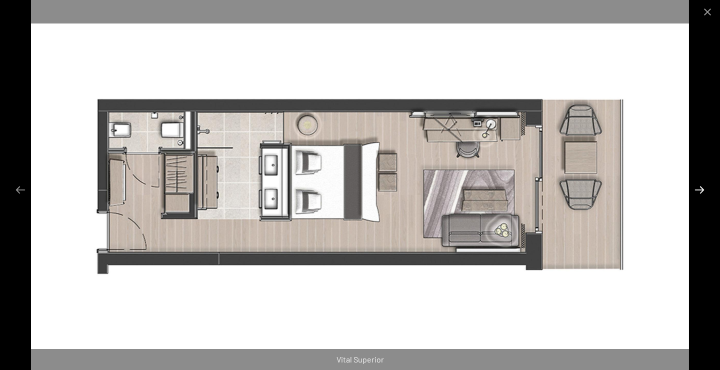
click at [699, 197] on button "Next slide" at bounding box center [699, 189] width 21 height 19
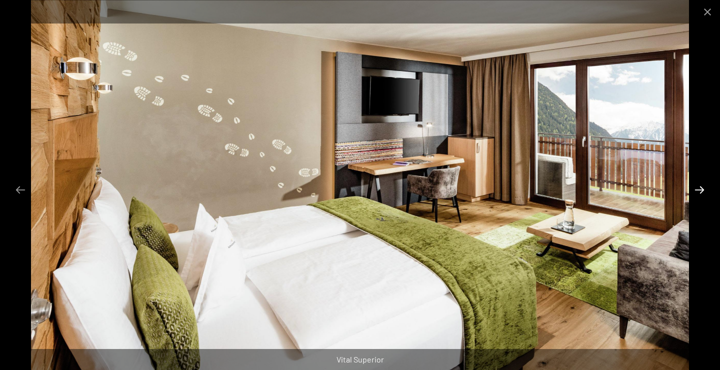
click at [699, 197] on button "Next slide" at bounding box center [699, 189] width 21 height 19
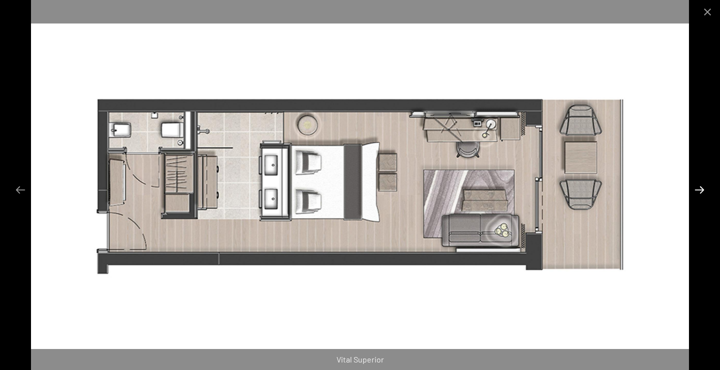
click at [699, 197] on button "Next slide" at bounding box center [699, 189] width 21 height 19
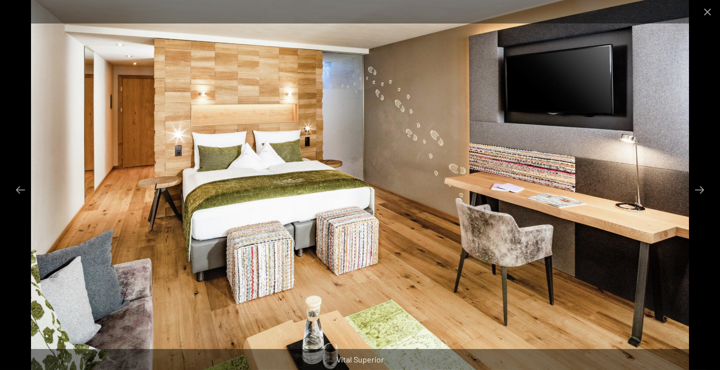
scroll to position [648, 0]
click at [702, 15] on button "Close gallery" at bounding box center [707, 11] width 25 height 23
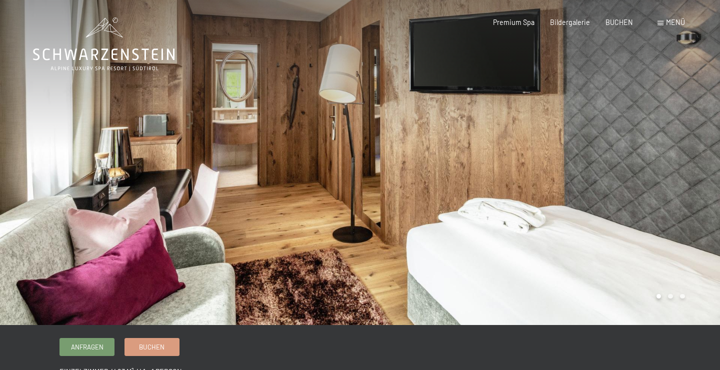
click at [627, 158] on div at bounding box center [540, 162] width 360 height 325
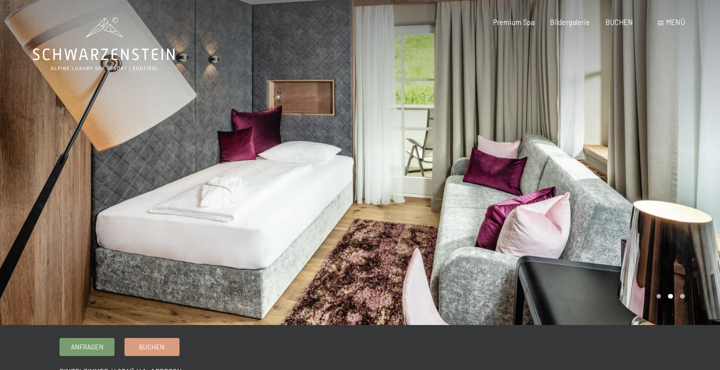
click at [627, 158] on div at bounding box center [540, 162] width 360 height 325
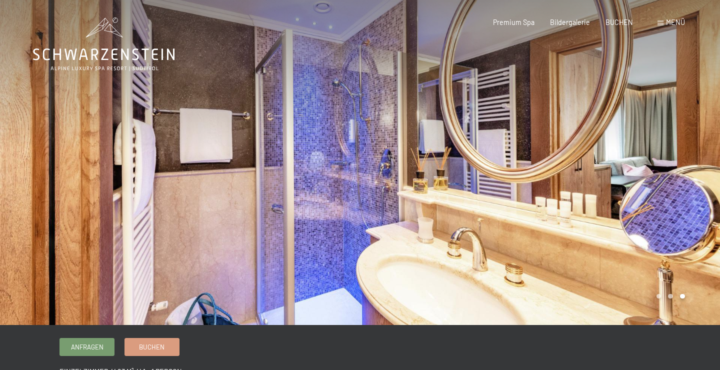
click at [627, 158] on div at bounding box center [540, 162] width 360 height 325
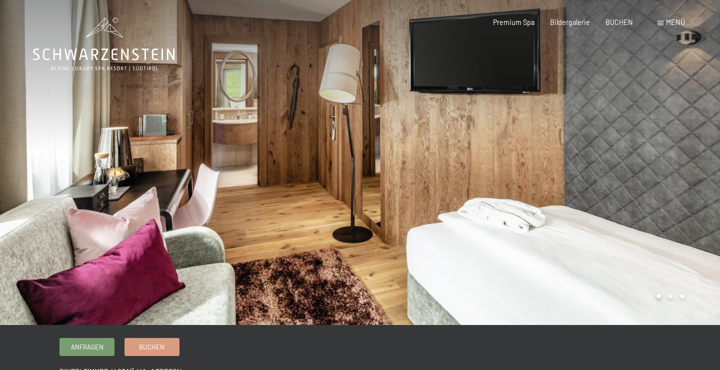
click at [627, 158] on div at bounding box center [540, 162] width 360 height 325
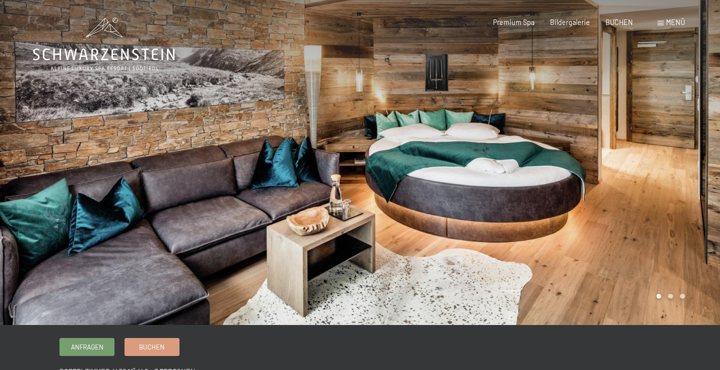
click at [605, 181] on div at bounding box center [540, 162] width 360 height 325
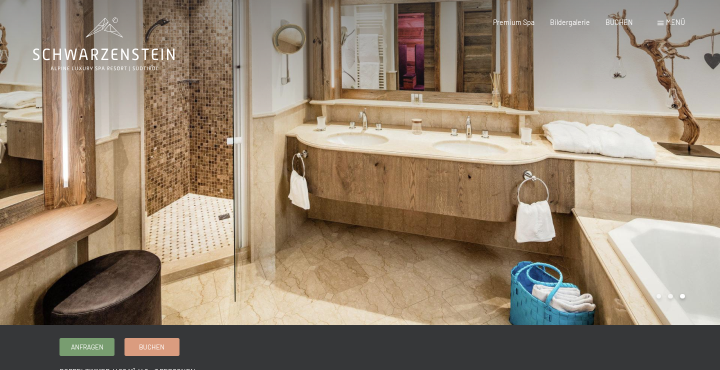
click at [605, 181] on div at bounding box center [540, 162] width 360 height 325
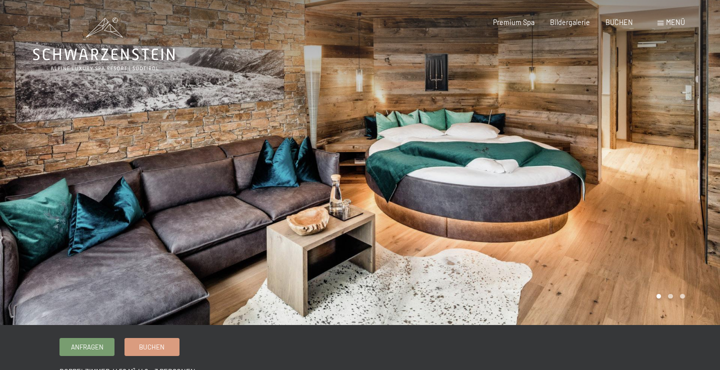
click at [621, 160] on div at bounding box center [540, 162] width 360 height 325
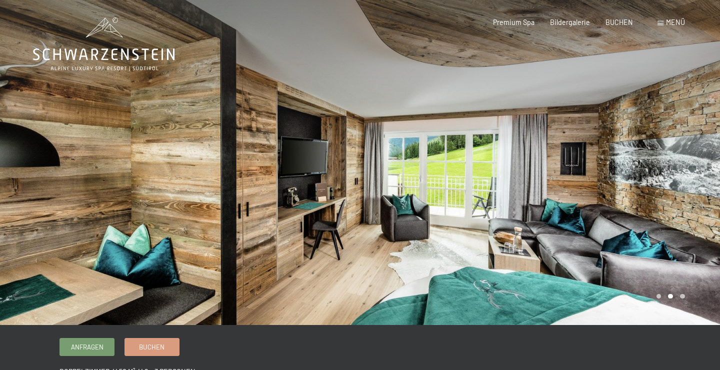
click at [602, 196] on div at bounding box center [540, 162] width 360 height 325
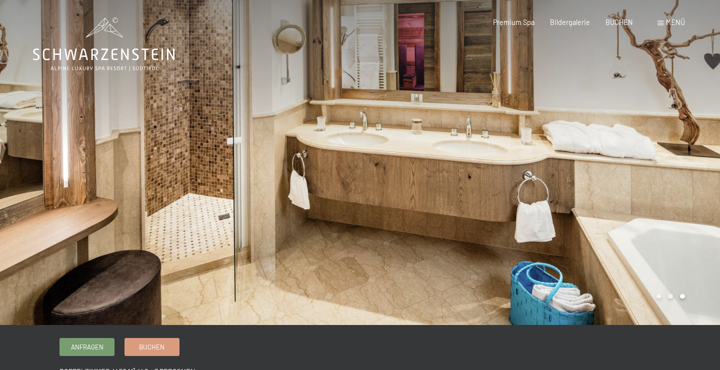
click at [602, 196] on div at bounding box center [540, 162] width 360 height 325
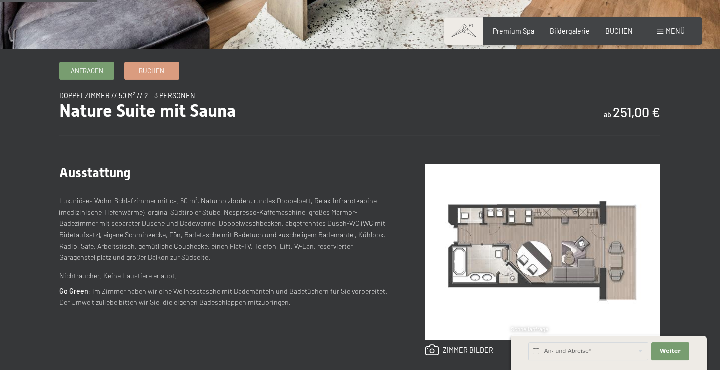
scroll to position [324, 0]
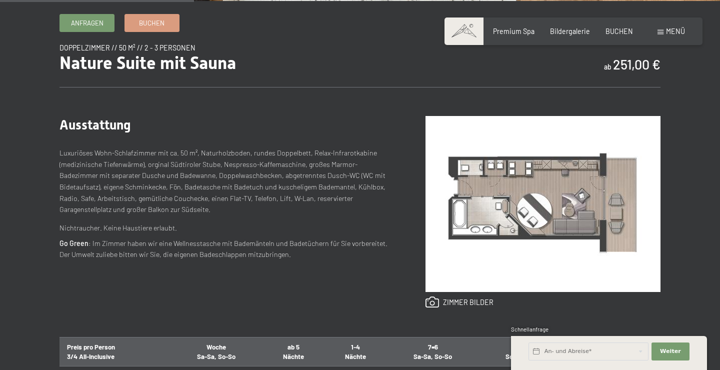
click at [510, 182] on img at bounding box center [542, 204] width 235 height 176
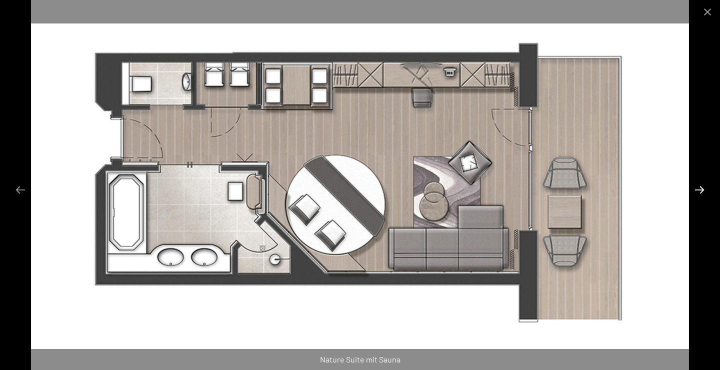
click at [702, 193] on button "Next slide" at bounding box center [699, 189] width 21 height 19
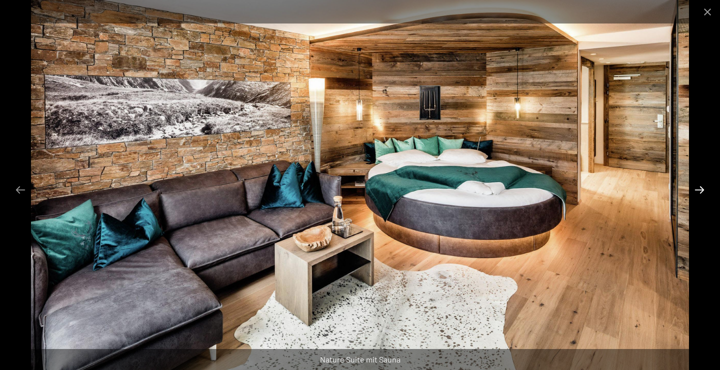
click at [702, 193] on button "Next slide" at bounding box center [699, 189] width 21 height 19
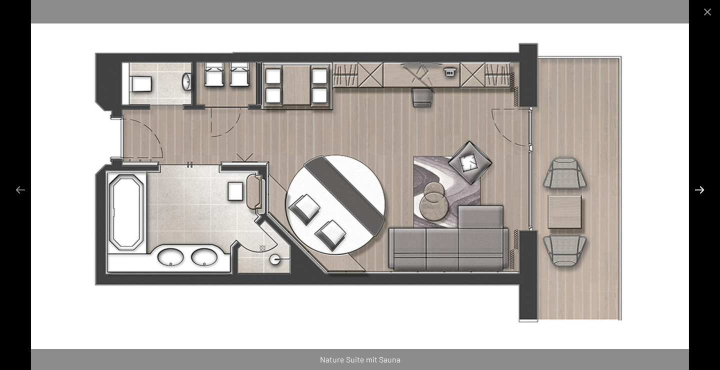
click at [702, 193] on button "Next slide" at bounding box center [699, 189] width 21 height 19
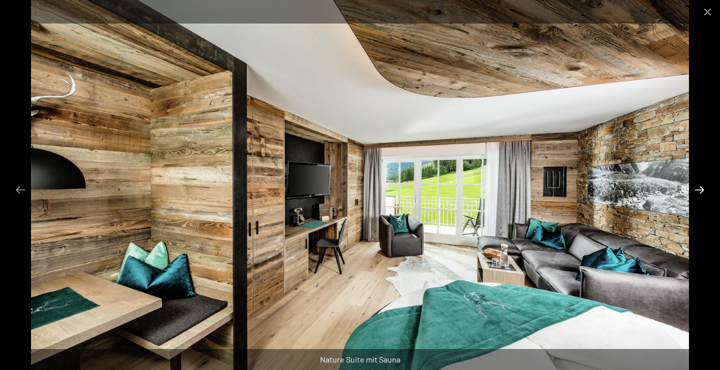
click at [702, 193] on button "Next slide" at bounding box center [699, 189] width 21 height 19
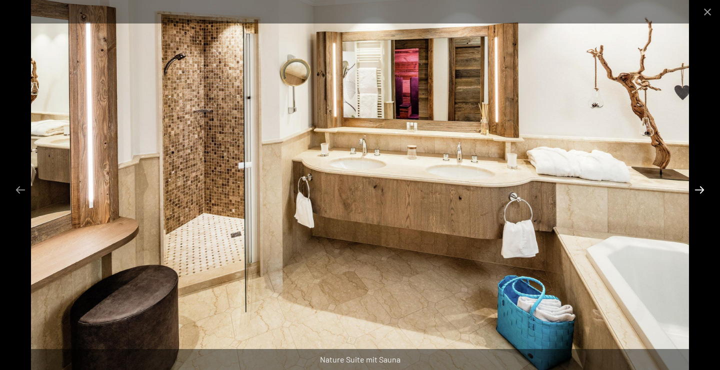
click at [702, 193] on button "Next slide" at bounding box center [699, 189] width 21 height 19
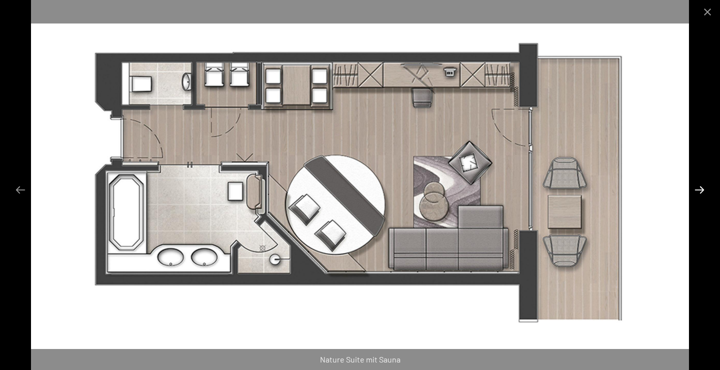
click at [703, 191] on button "Next slide" at bounding box center [699, 189] width 21 height 19
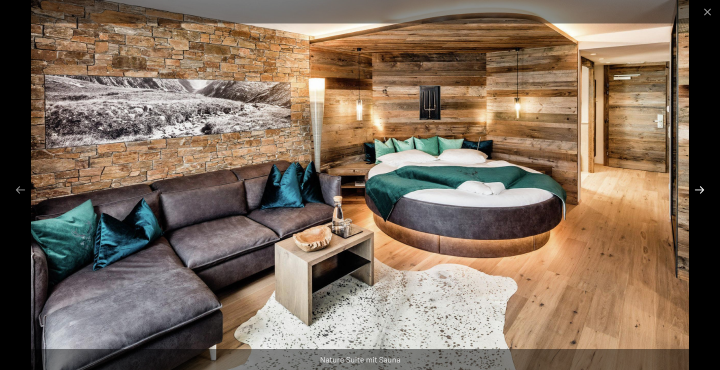
click at [703, 191] on button "Next slide" at bounding box center [699, 189] width 21 height 19
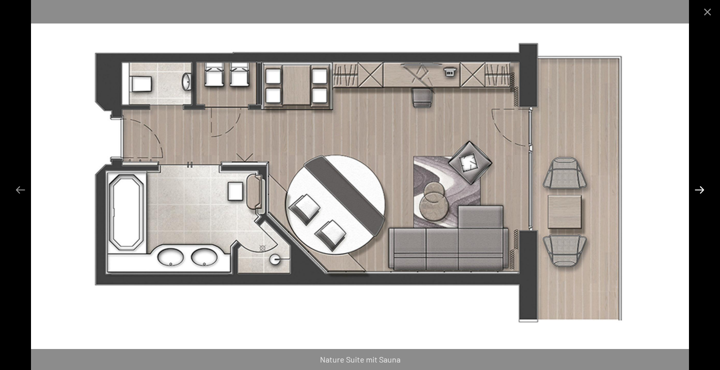
click at [703, 191] on button "Next slide" at bounding box center [699, 189] width 21 height 19
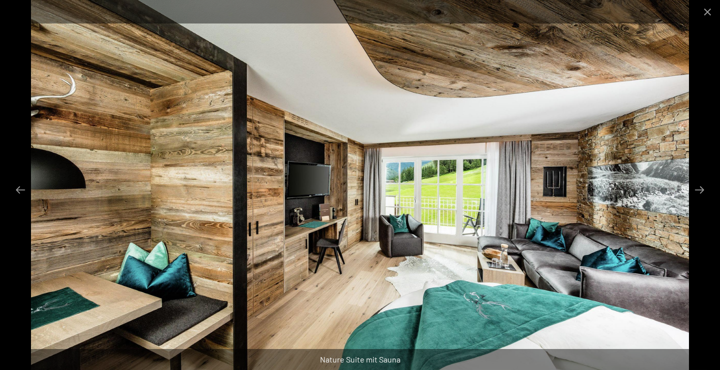
scroll to position [648, 0]
click at [706, 188] on button "Next slide" at bounding box center [699, 189] width 21 height 19
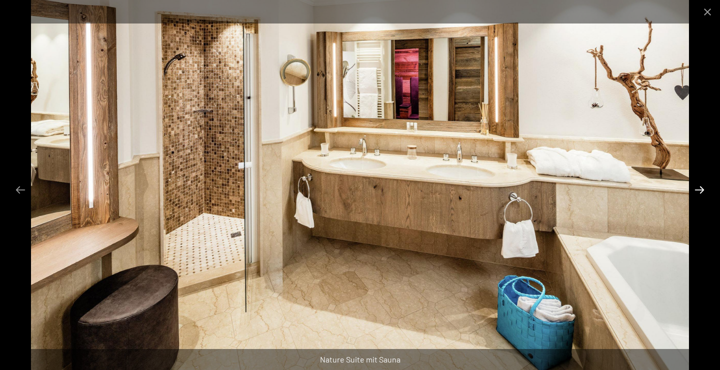
click at [706, 188] on button "Next slide" at bounding box center [699, 189] width 21 height 19
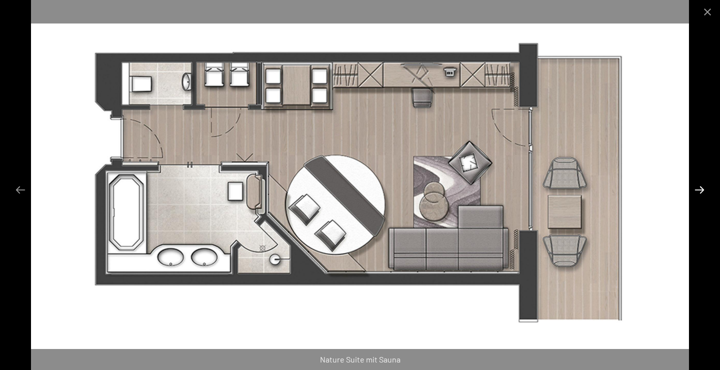
click at [694, 193] on button "Next slide" at bounding box center [699, 189] width 21 height 19
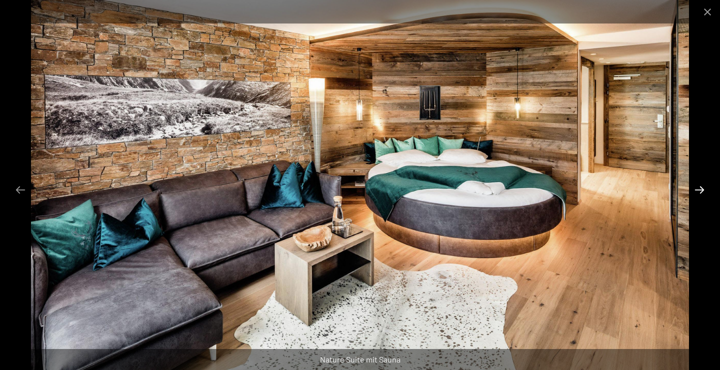
click at [694, 193] on button "Next slide" at bounding box center [699, 189] width 21 height 19
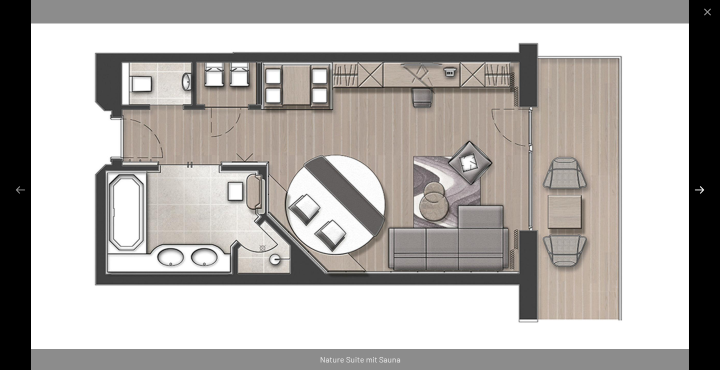
click at [694, 193] on button "Next slide" at bounding box center [699, 189] width 21 height 19
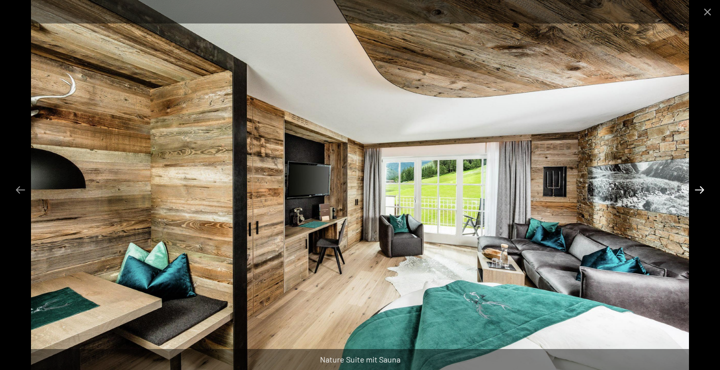
click at [694, 193] on button "Next slide" at bounding box center [699, 189] width 21 height 19
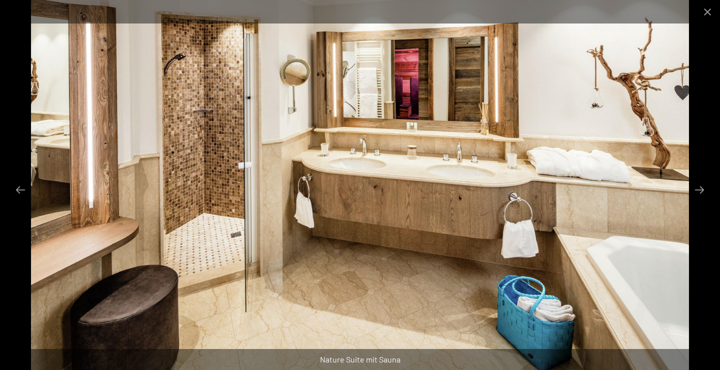
click at [703, 70] on div at bounding box center [360, 185] width 720 height 370
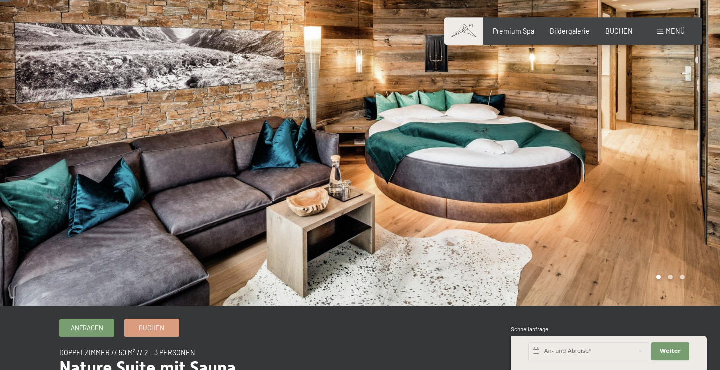
scroll to position [0, 0]
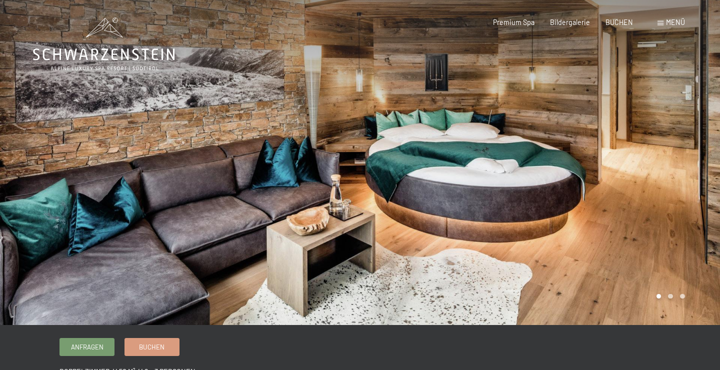
click at [619, 176] on div at bounding box center [540, 162] width 360 height 325
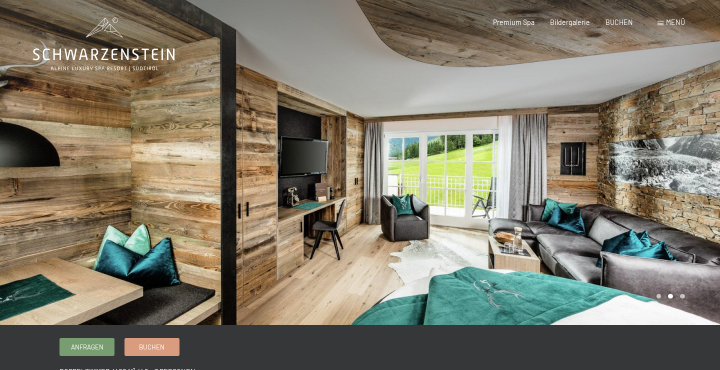
click at [620, 218] on div at bounding box center [540, 162] width 360 height 325
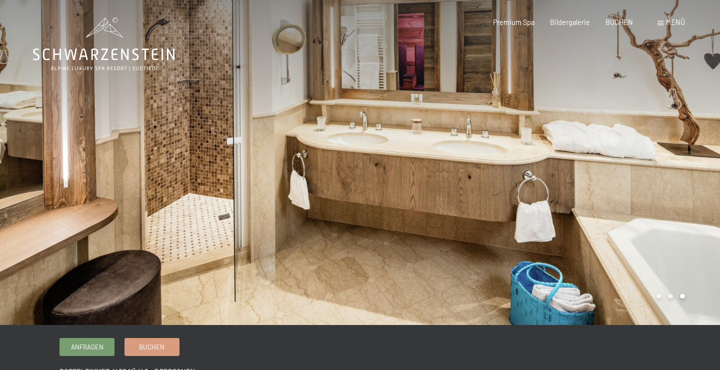
click at [424, 346] on div "Anfragen Buchen" at bounding box center [359, 346] width 600 height 17
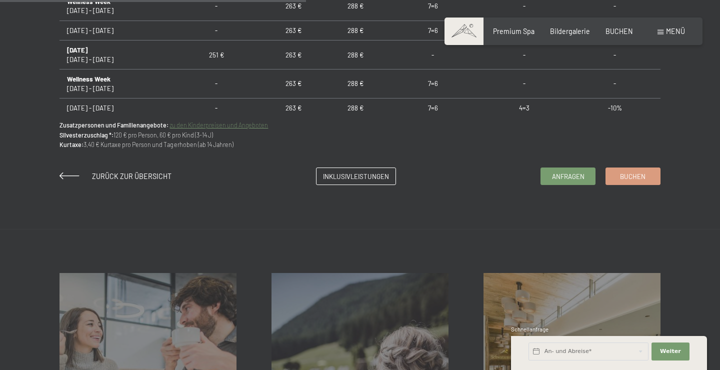
scroll to position [756, 0]
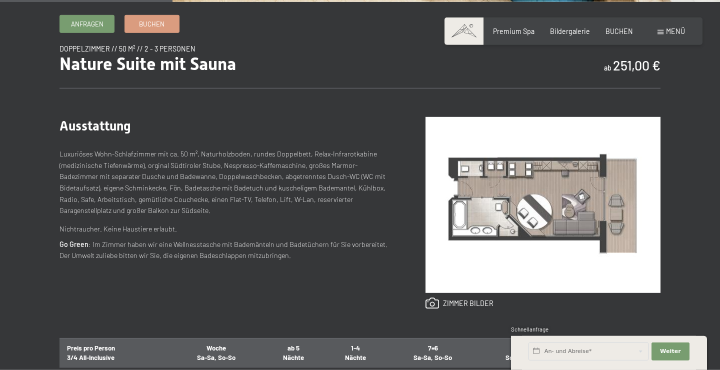
scroll to position [324, 0]
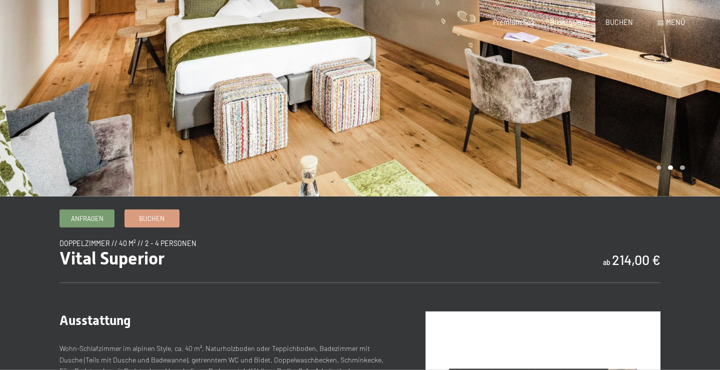
scroll to position [270, 0]
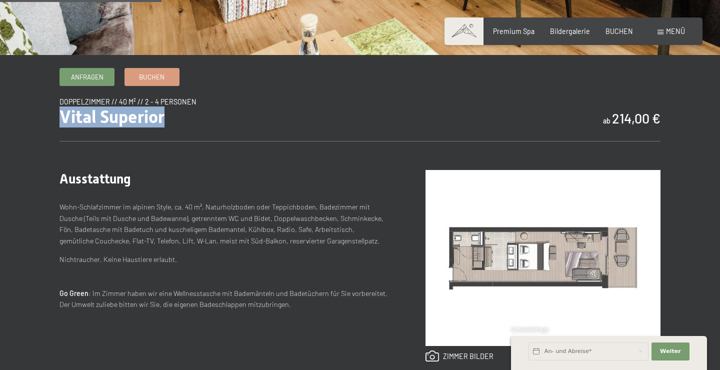
drag, startPoint x: 64, startPoint y: 110, endPoint x: 180, endPoint y: 134, distance: 118.8
click at [178, 133] on div "Anfragen Buchen Doppelzimmer // 40 m² // 2 - 4 Personen Vital Superior ab 214,0…" at bounding box center [359, 365] width 666 height 594
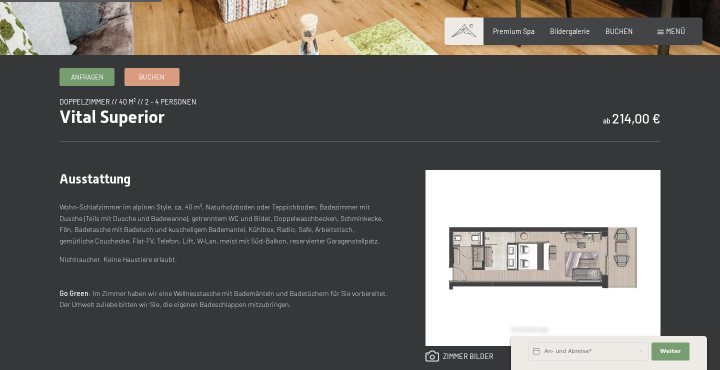
click at [285, 190] on div "Ausstattung Wohn-Schlafzimmer im alpinen Style, ca. 40 m², Naturholzboden oder …" at bounding box center [224, 266] width 330 height 192
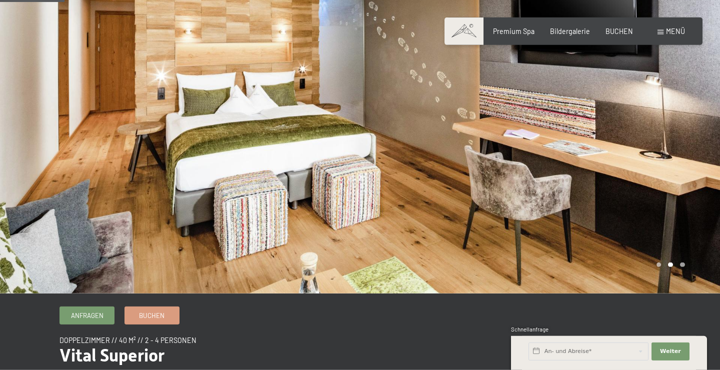
scroll to position [0, 0]
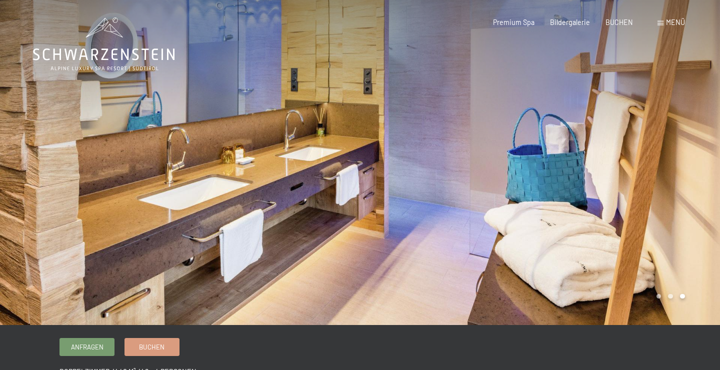
click at [566, 160] on div at bounding box center [540, 162] width 360 height 325
